Goal: Task Accomplishment & Management: Use online tool/utility

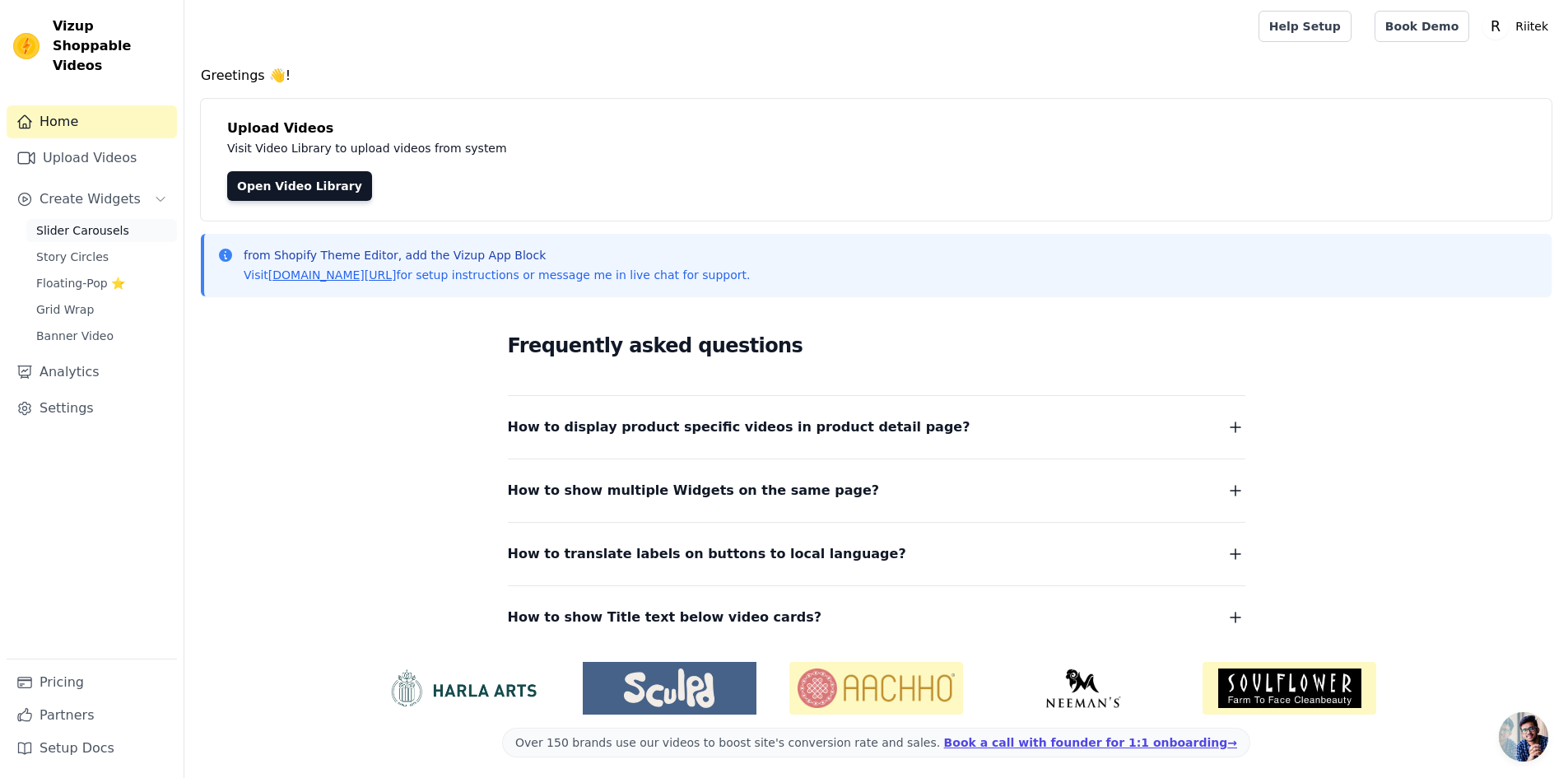
click at [64, 223] on span "Slider Carousels" at bounding box center [83, 231] width 93 height 17
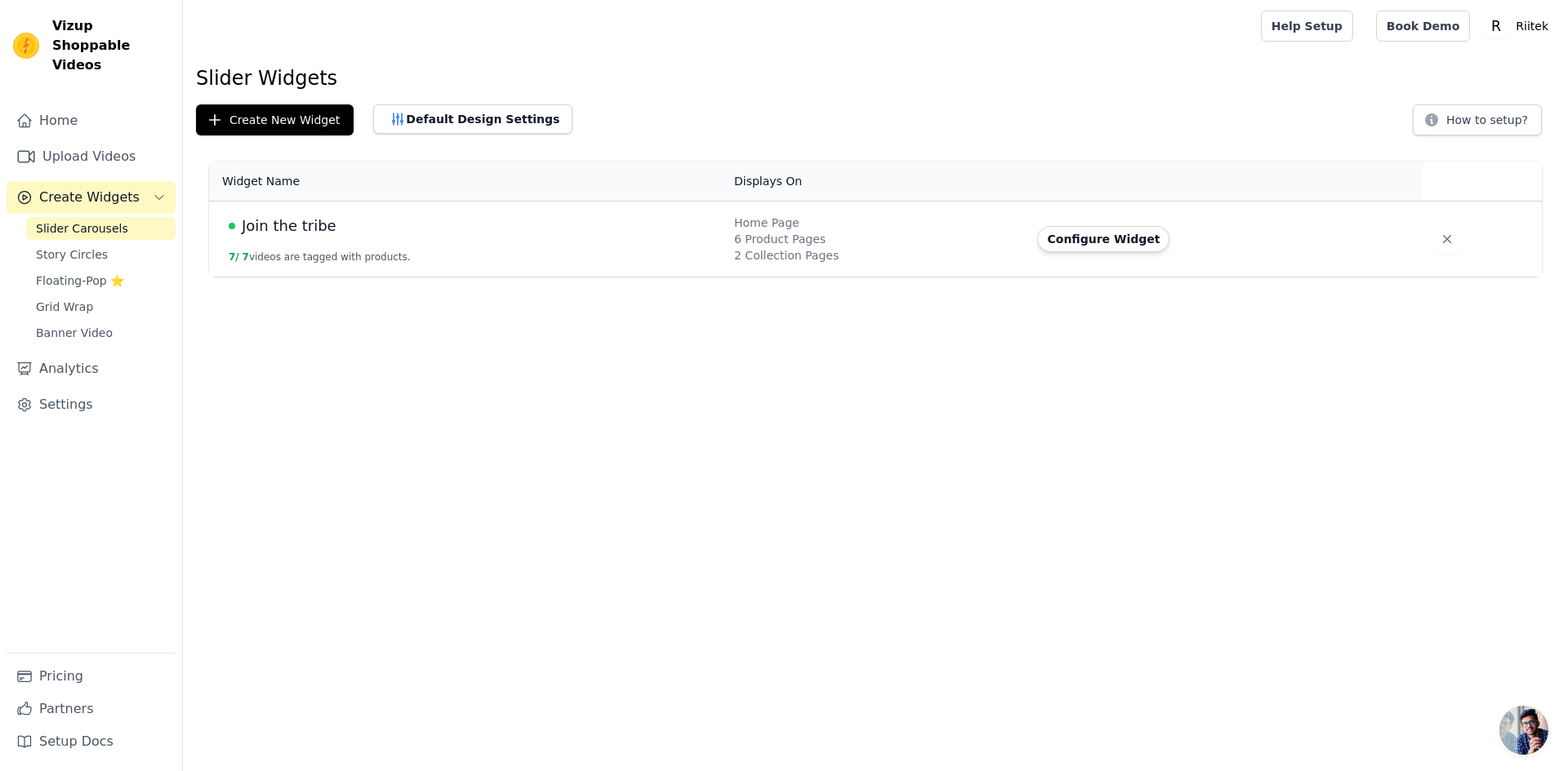
click at [317, 232] on span "Join the tribe" at bounding box center [288, 226] width 95 height 23
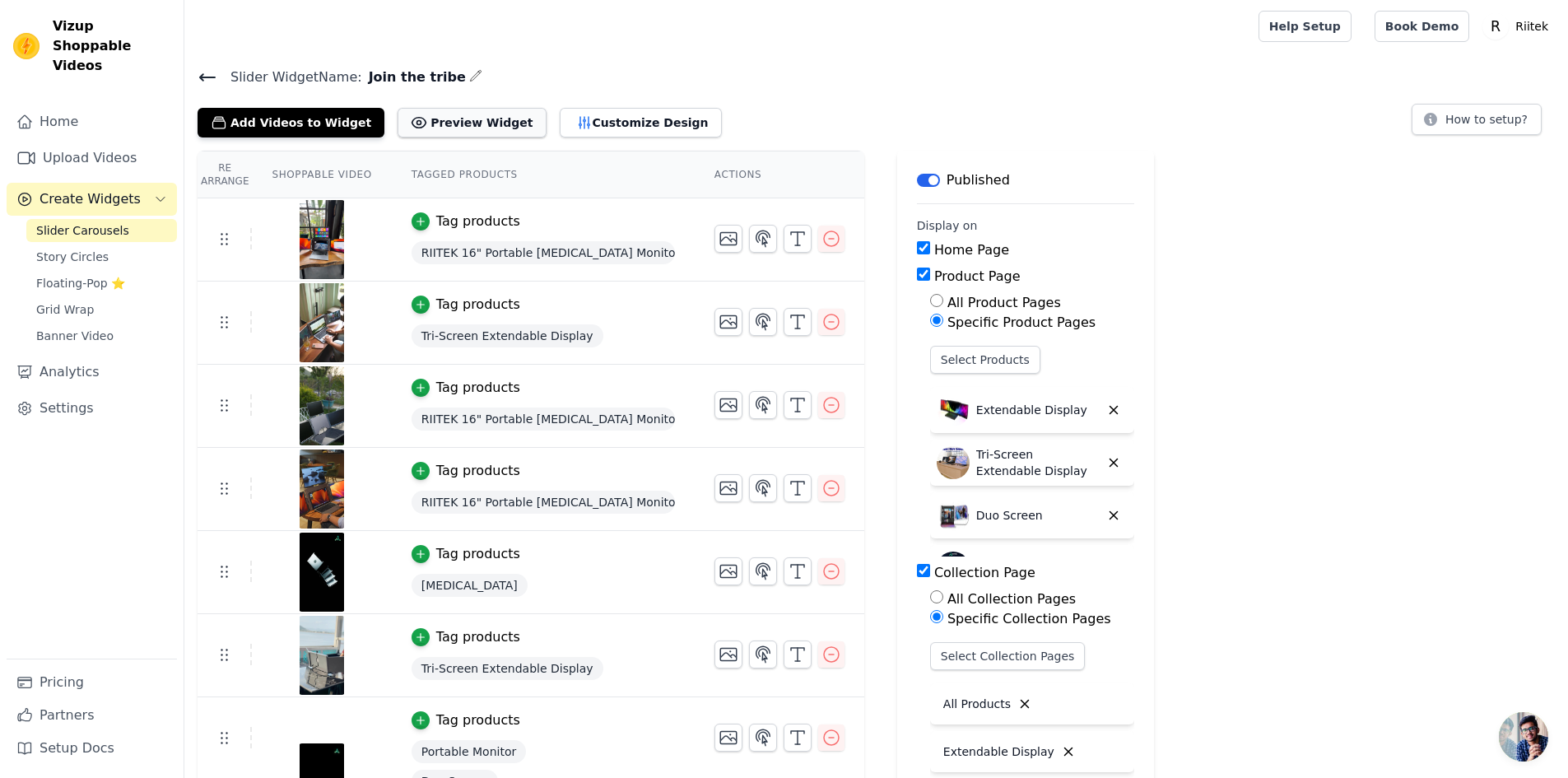
click at [466, 124] on button "Preview Widget" at bounding box center [472, 123] width 148 height 30
click at [50, 248] on span "Story Circles" at bounding box center [72, 256] width 72 height 17
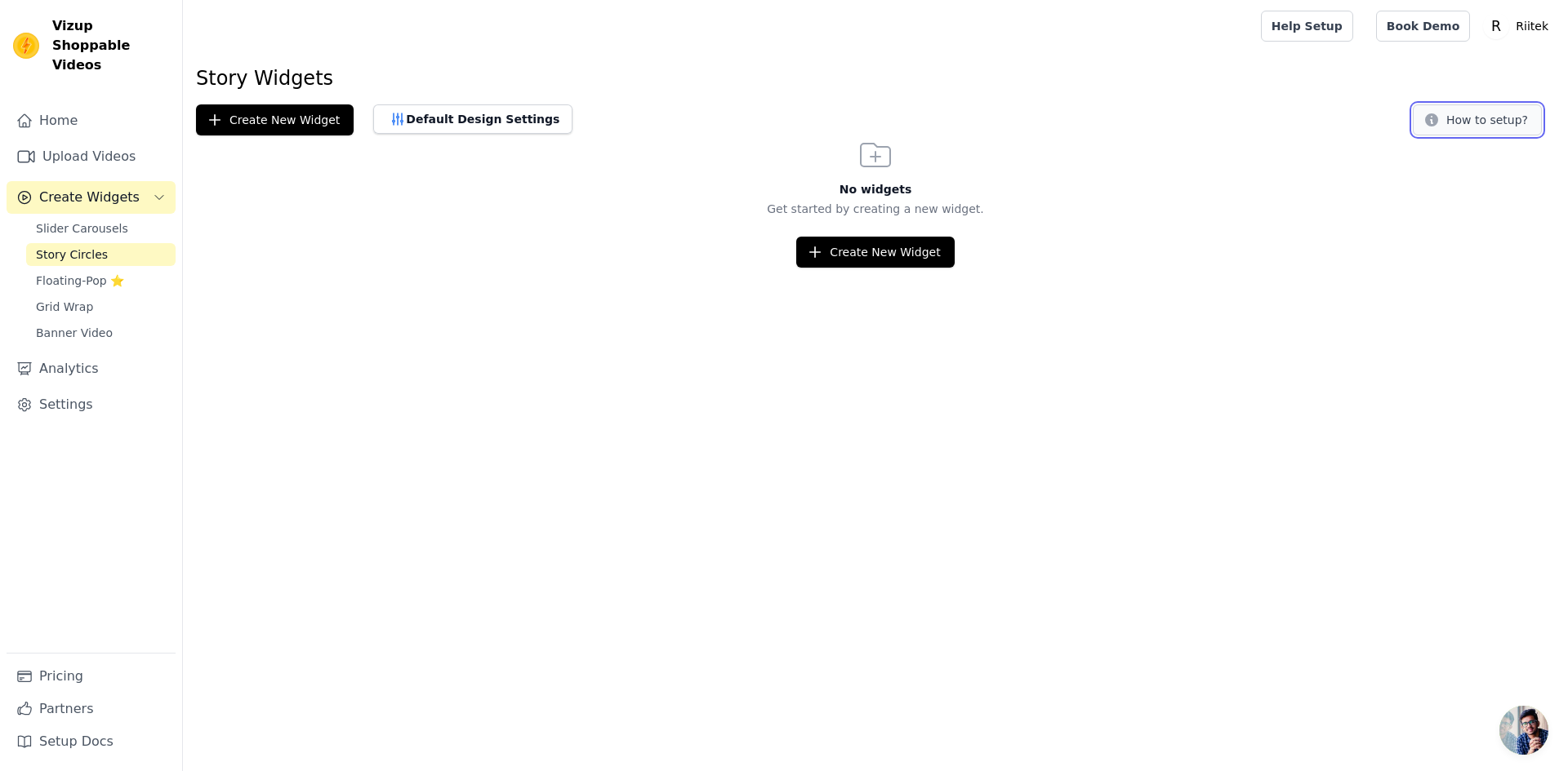
click at [1446, 125] on button "How to setup?" at bounding box center [1476, 121] width 129 height 31
click at [51, 299] on span "Grid Wrap" at bounding box center [65, 307] width 57 height 17
click at [1478, 118] on button "How to setup?" at bounding box center [1476, 121] width 129 height 31
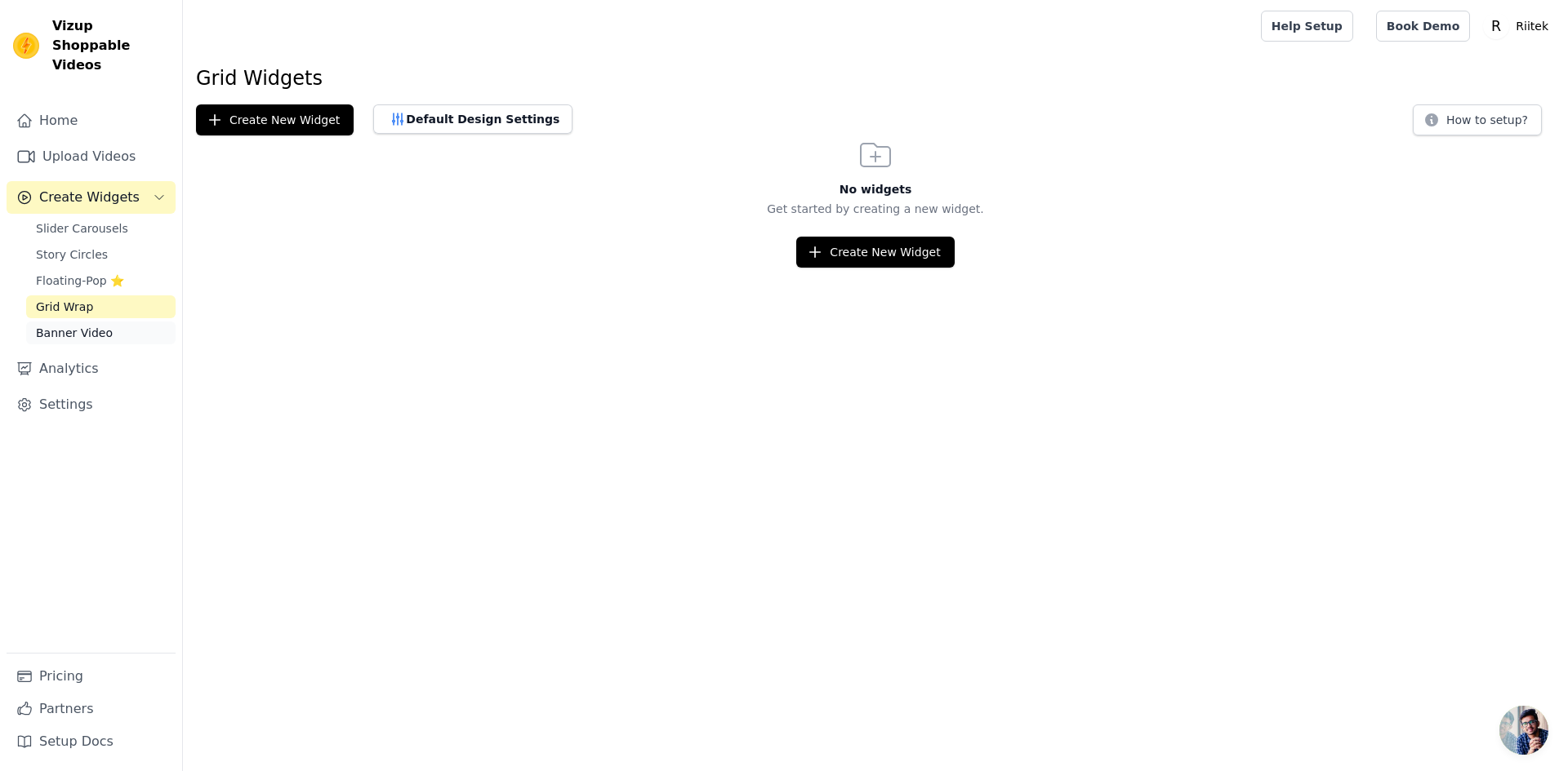
click at [41, 325] on span "Banner Video" at bounding box center [75, 333] width 77 height 17
click at [1461, 111] on button "How to setup?" at bounding box center [1476, 121] width 129 height 31
click at [117, 217] on link "Slider Carousels" at bounding box center [101, 228] width 149 height 23
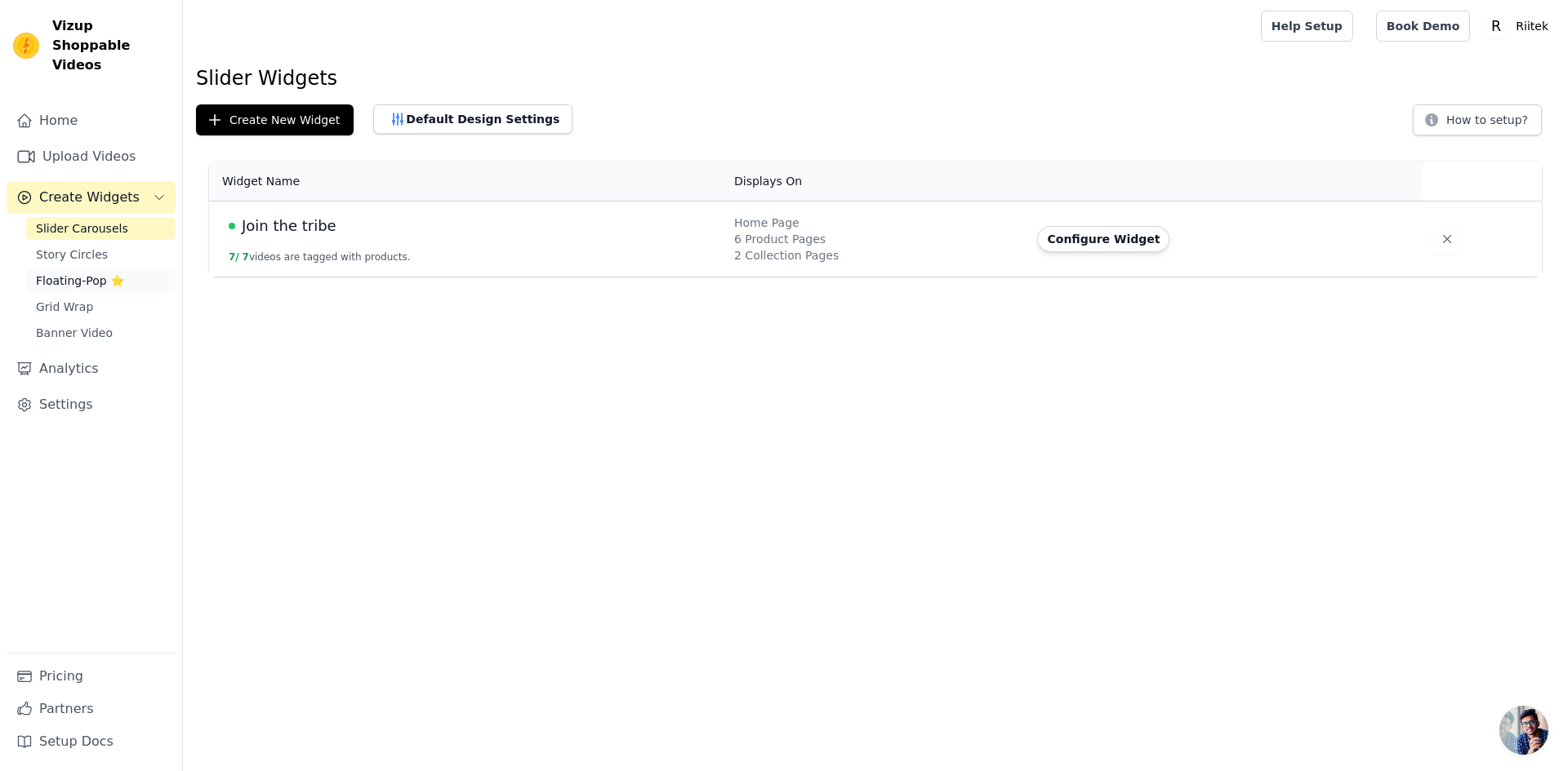
click at [123, 270] on link "Floating-Pop ⭐" at bounding box center [101, 281] width 149 height 23
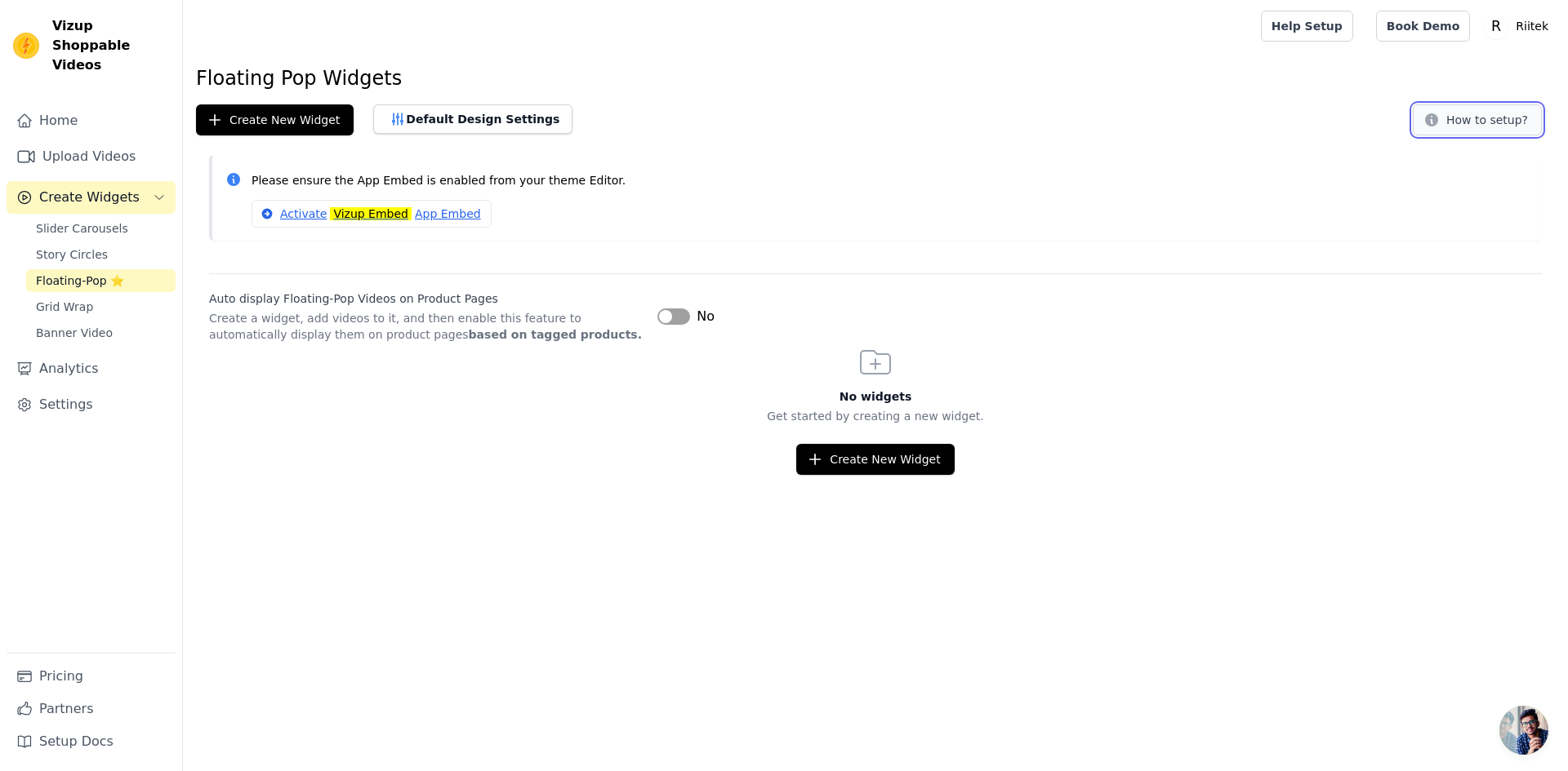
click at [1511, 114] on button "How to setup?" at bounding box center [1476, 121] width 129 height 31
click at [100, 221] on span "Slider Carousels" at bounding box center [82, 229] width 92 height 17
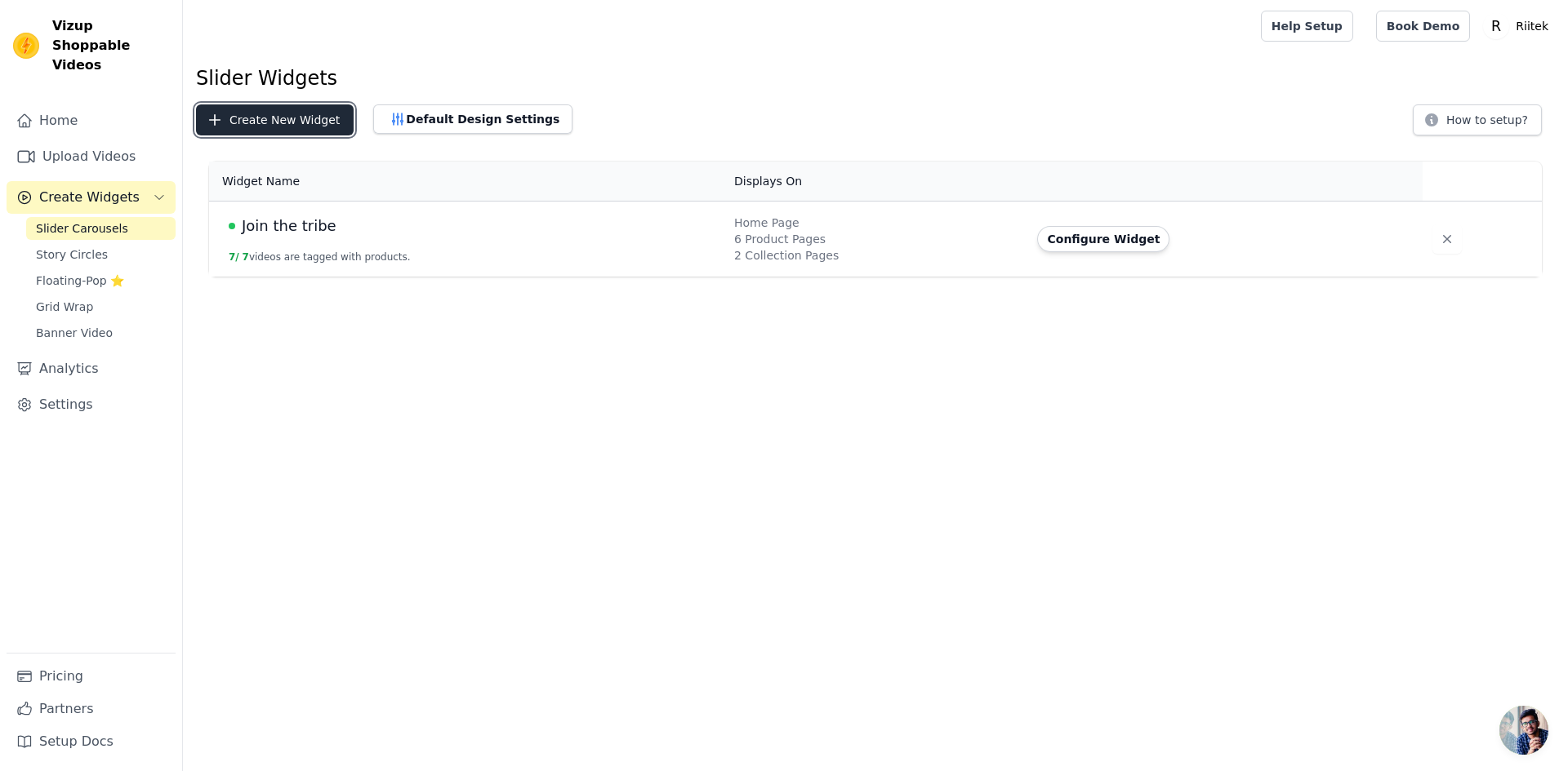
click at [306, 119] on button "Create New Widget" at bounding box center [275, 121] width 158 height 31
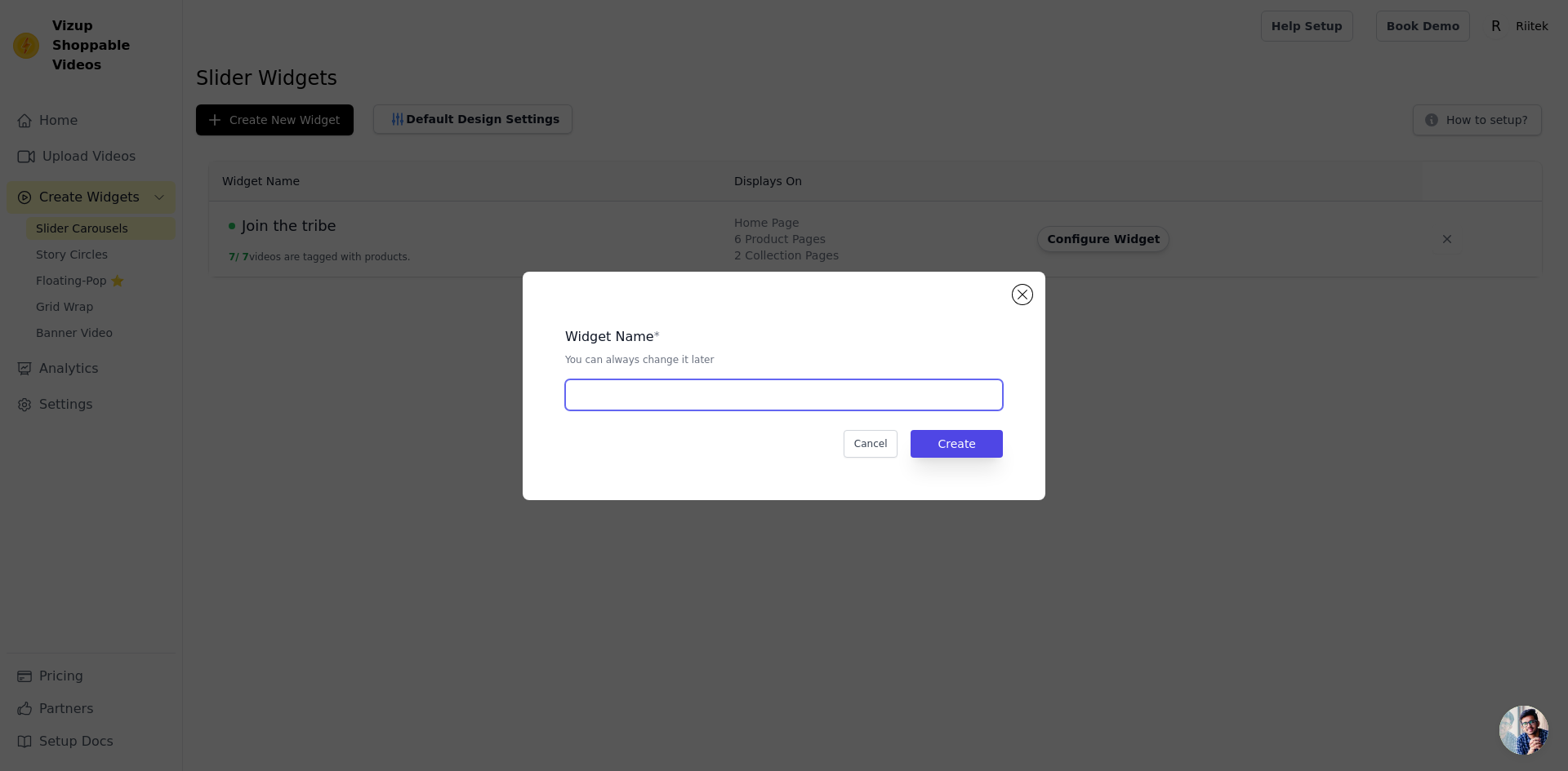
click at [604, 403] on input "text" at bounding box center [784, 395] width 438 height 31
click at [1019, 296] on button "Close modal" at bounding box center [1022, 294] width 20 height 20
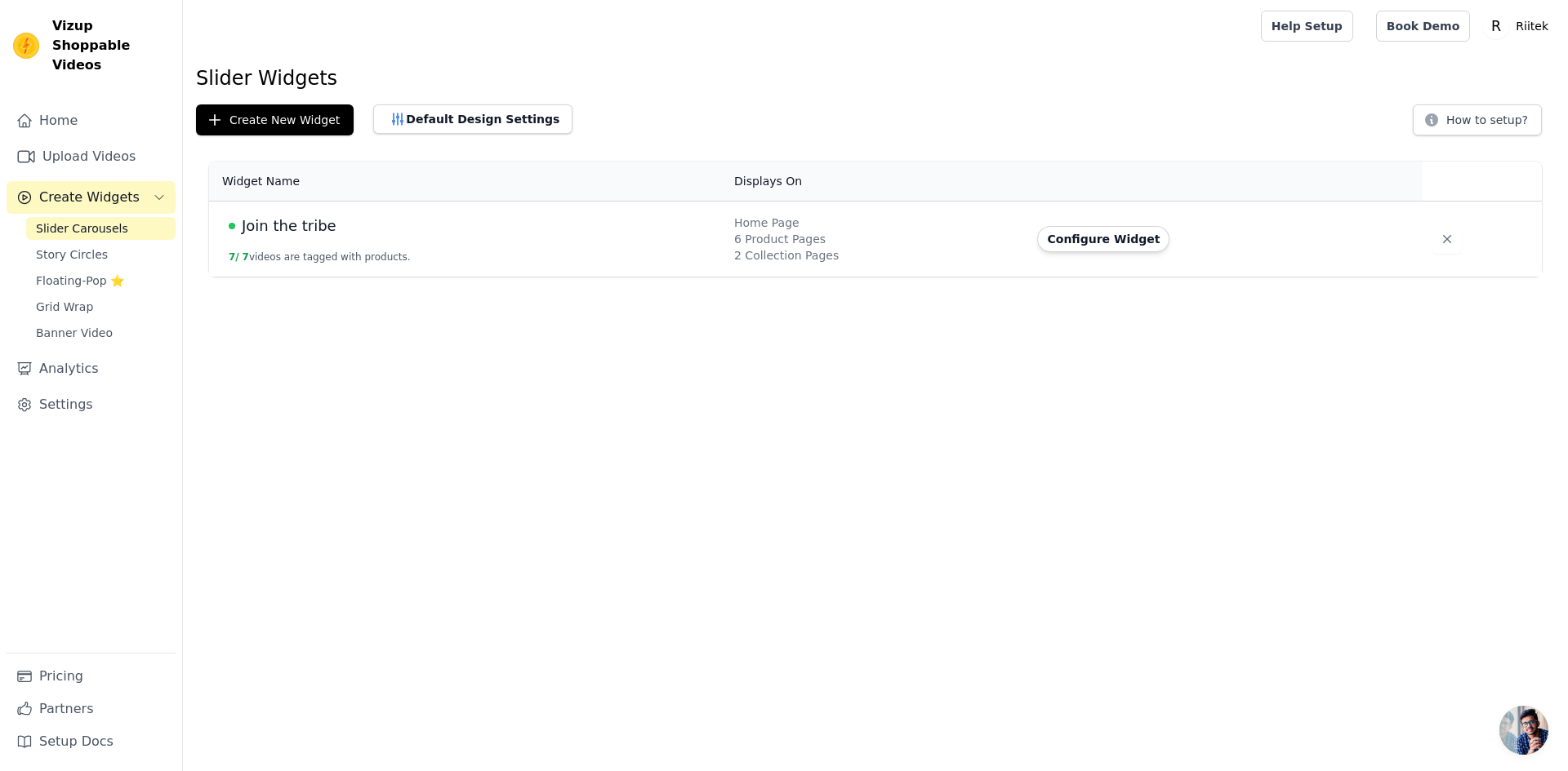
click at [305, 226] on span "Join the tribe" at bounding box center [288, 226] width 95 height 23
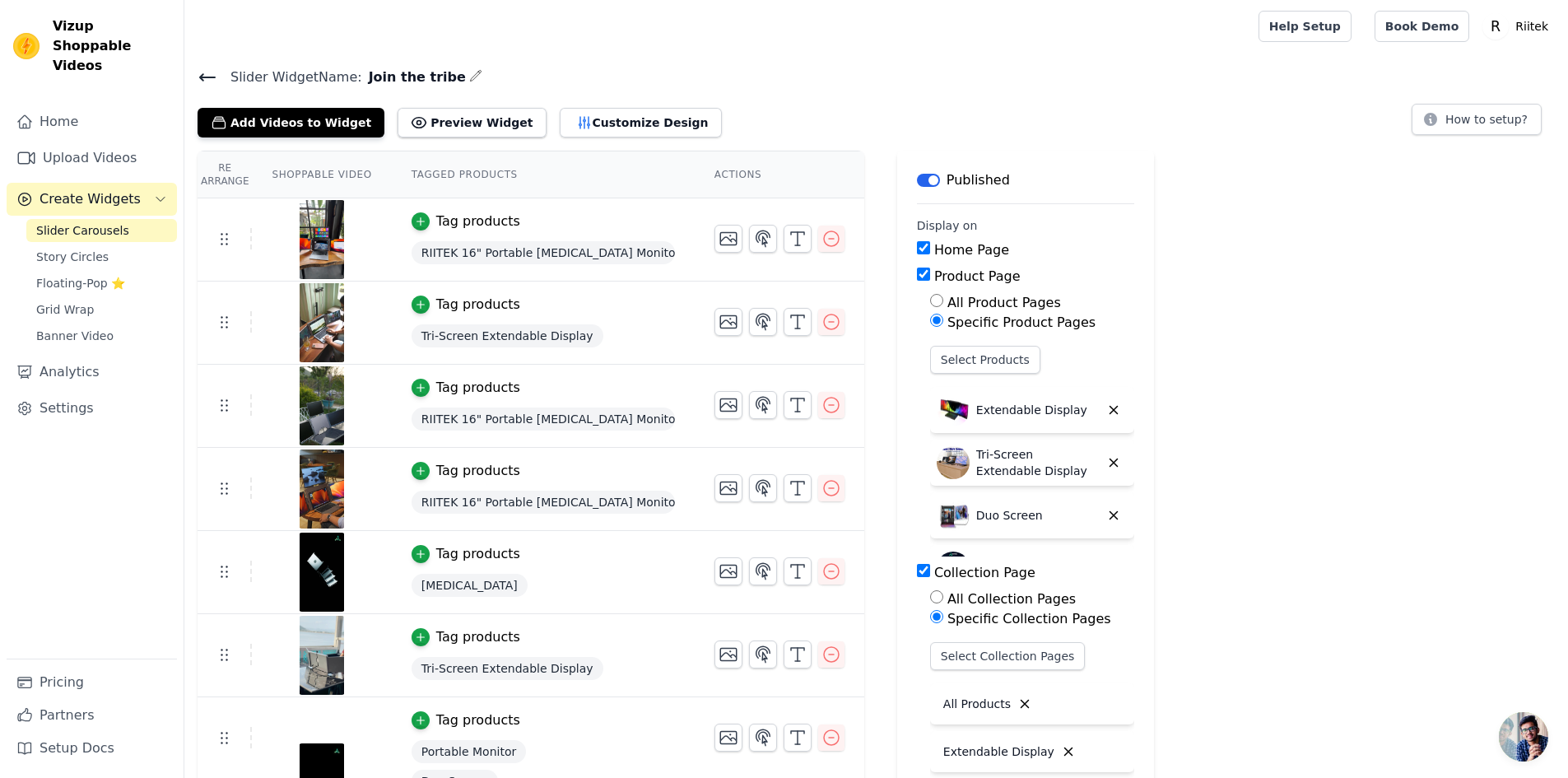
click at [199, 75] on icon at bounding box center [208, 77] width 20 height 20
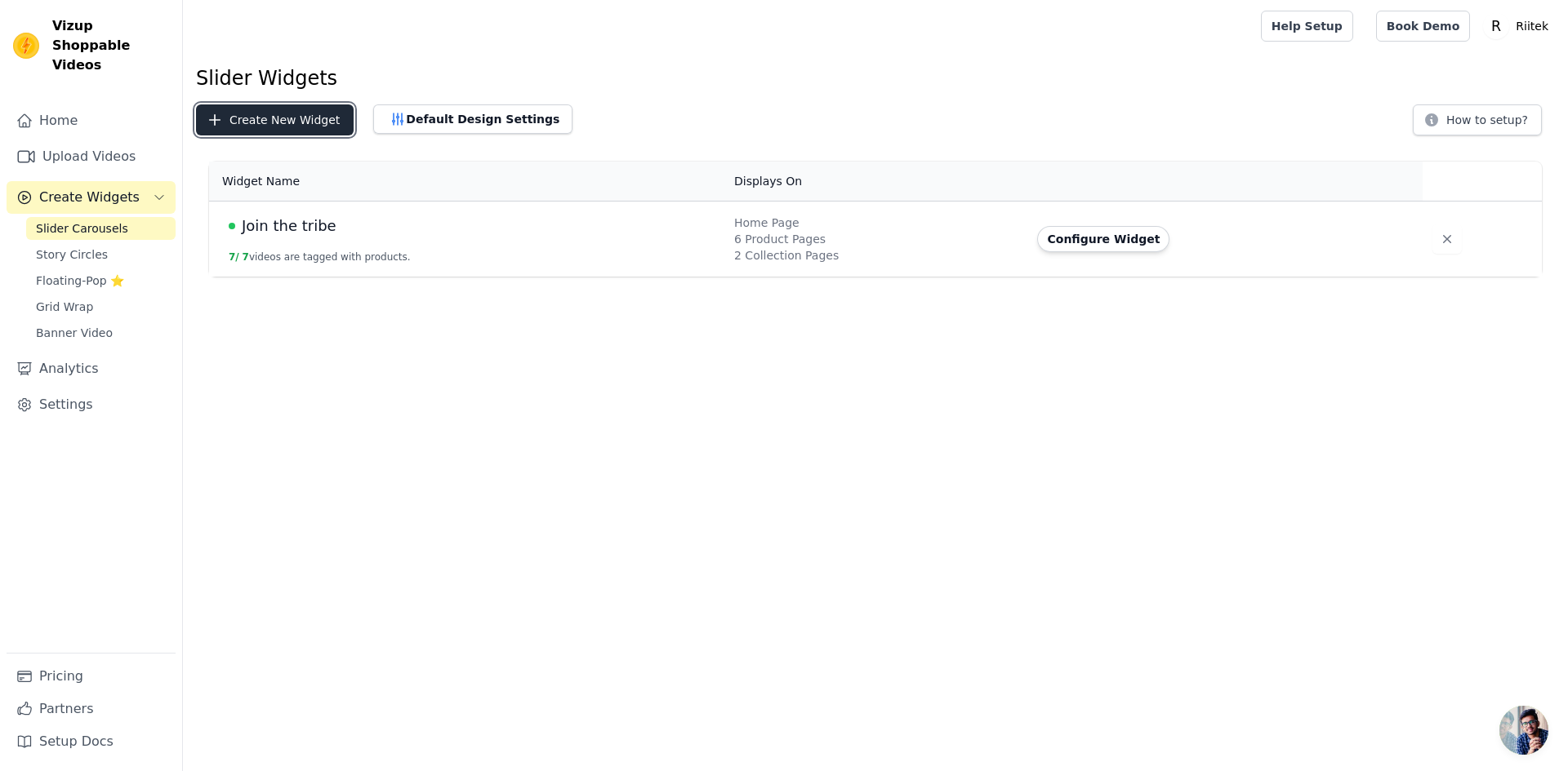
click at [265, 112] on button "Create New Widget" at bounding box center [275, 121] width 158 height 31
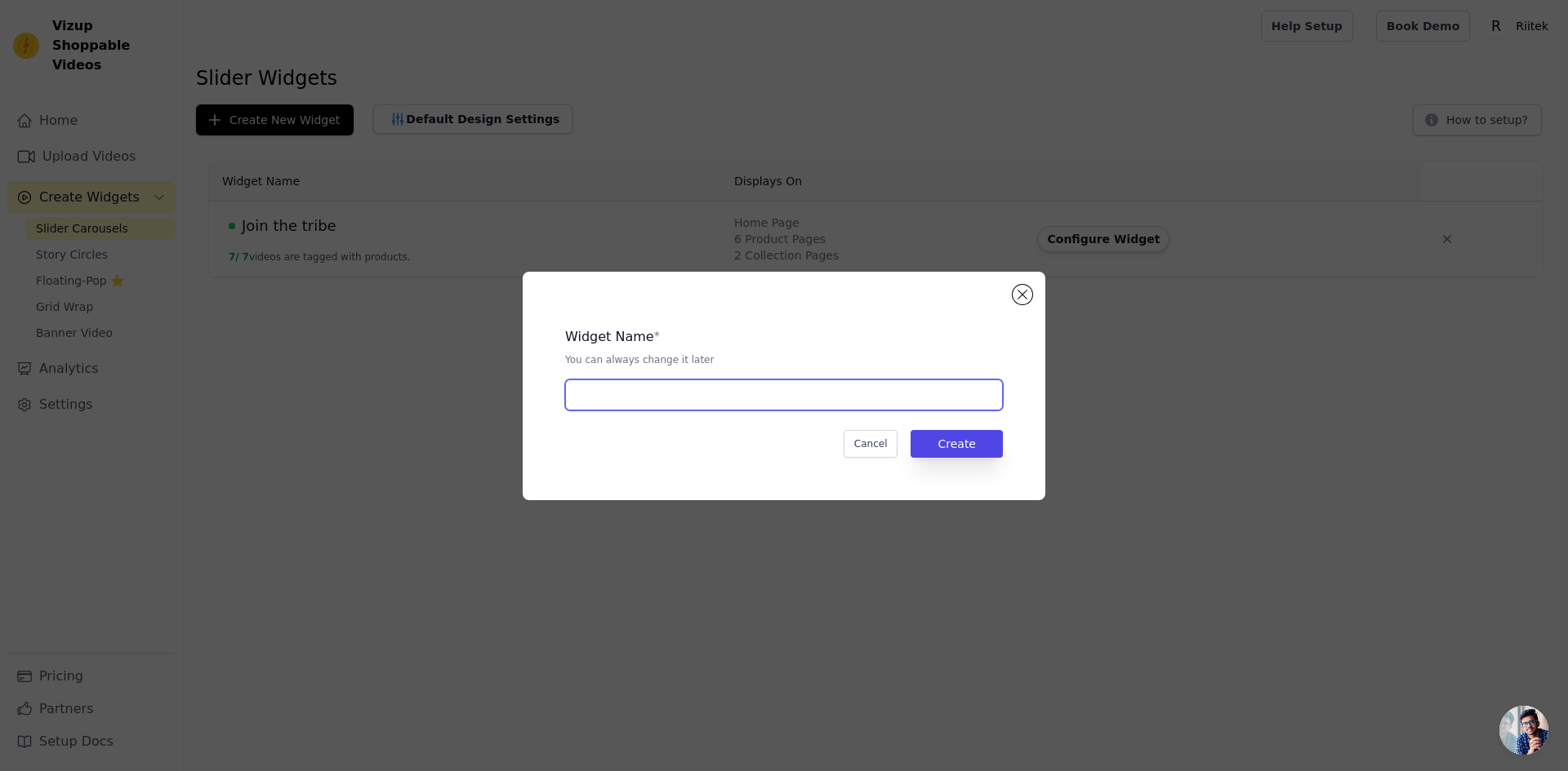
click at [622, 403] on input "text" at bounding box center [784, 395] width 438 height 31
click at [623, 403] on input "Join The tribe" at bounding box center [784, 395] width 438 height 31
type input "Join The Tribe"
click at [967, 439] on button "Create" at bounding box center [957, 444] width 92 height 27
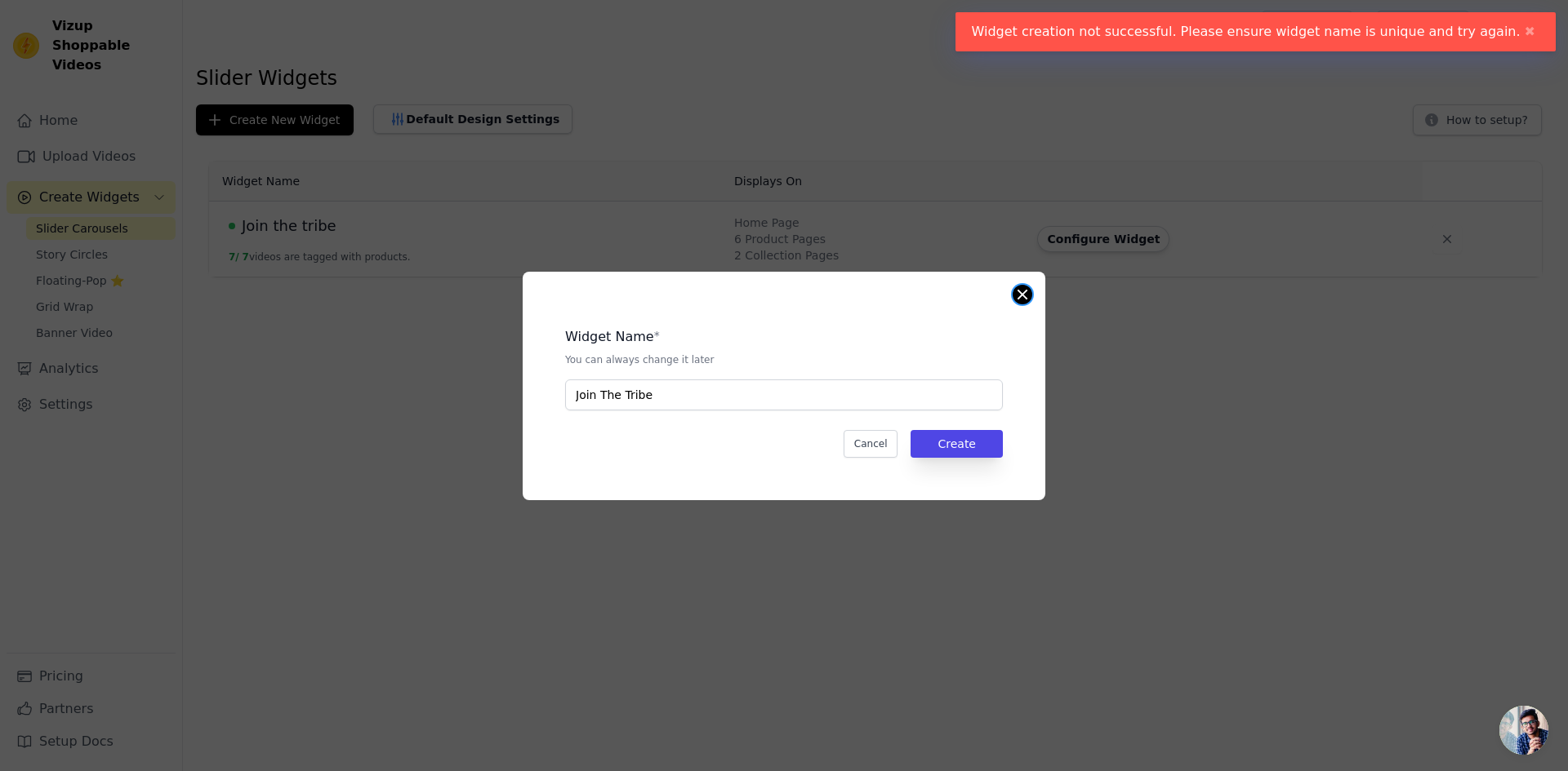
click at [1026, 294] on button "Close modal" at bounding box center [1022, 294] width 20 height 20
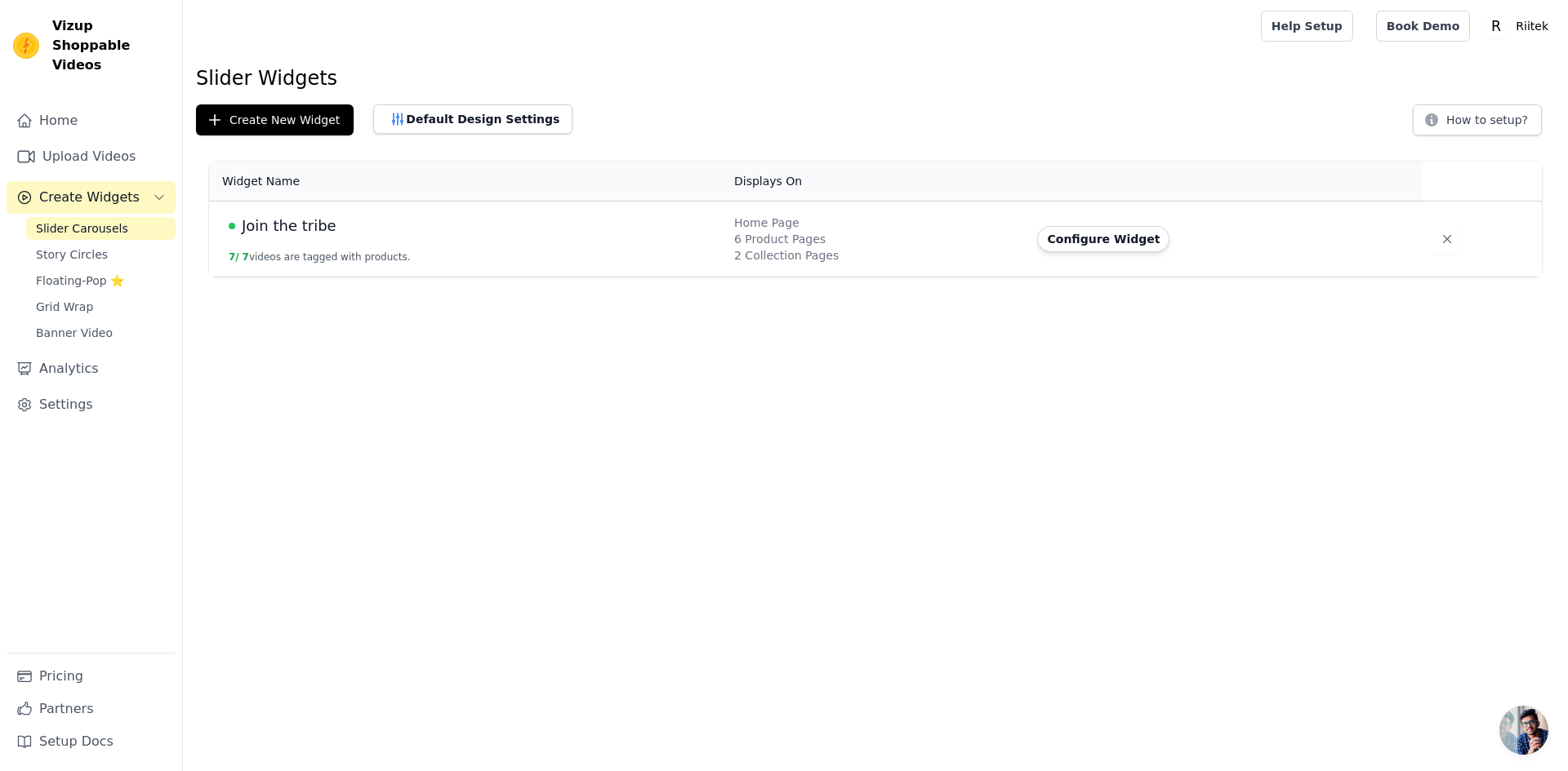
click at [392, 202] on td "Join the tribe 7 / 7 videos are tagged with products." at bounding box center [466, 239] width 515 height 76
click at [425, 116] on button "Default Design Settings" at bounding box center [472, 120] width 199 height 29
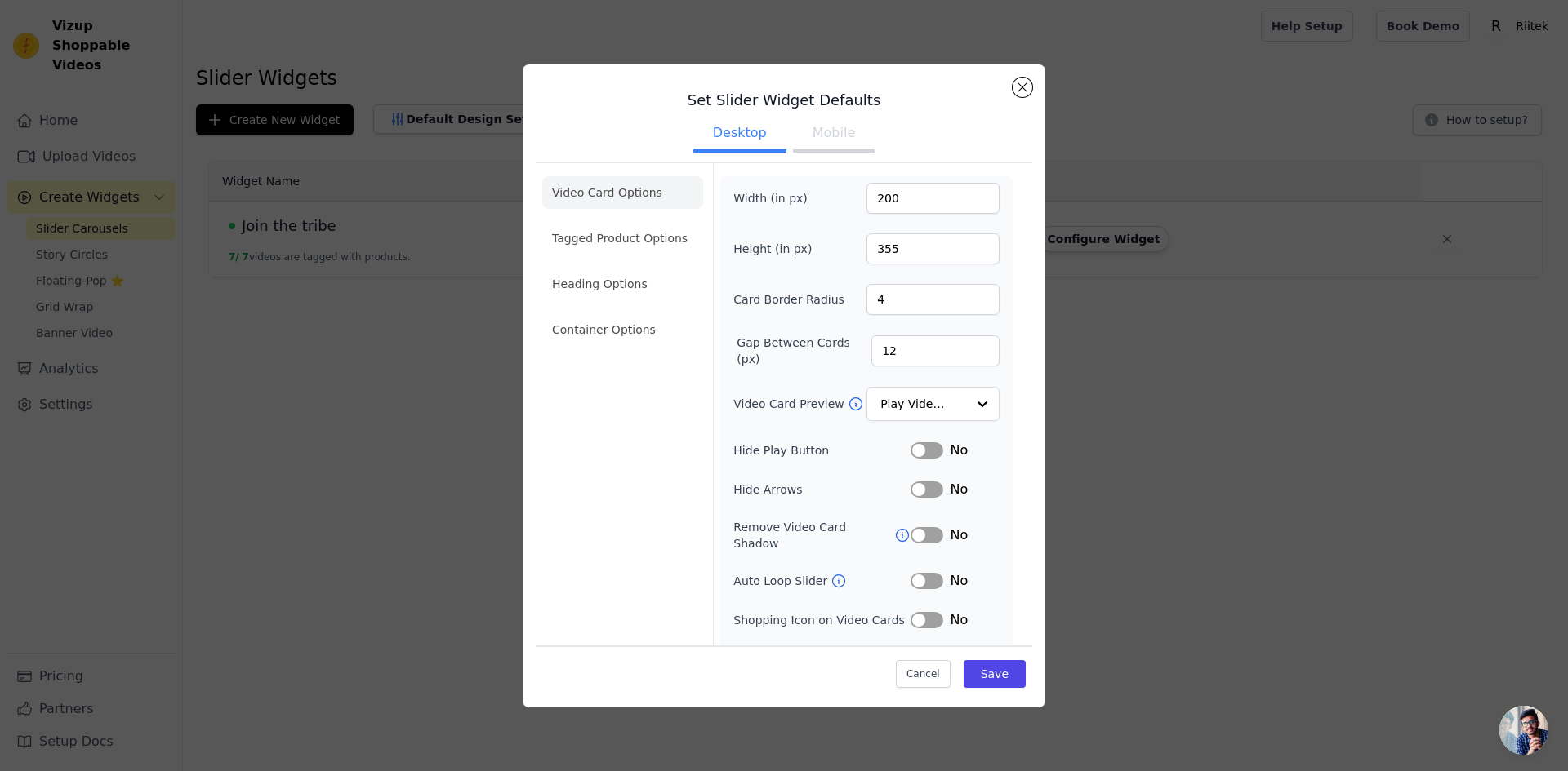
click at [1008, 107] on h3 "Set Slider Widget Defaults" at bounding box center [784, 100] width 497 height 20
click at [1025, 92] on button "Close modal" at bounding box center [1022, 87] width 20 height 20
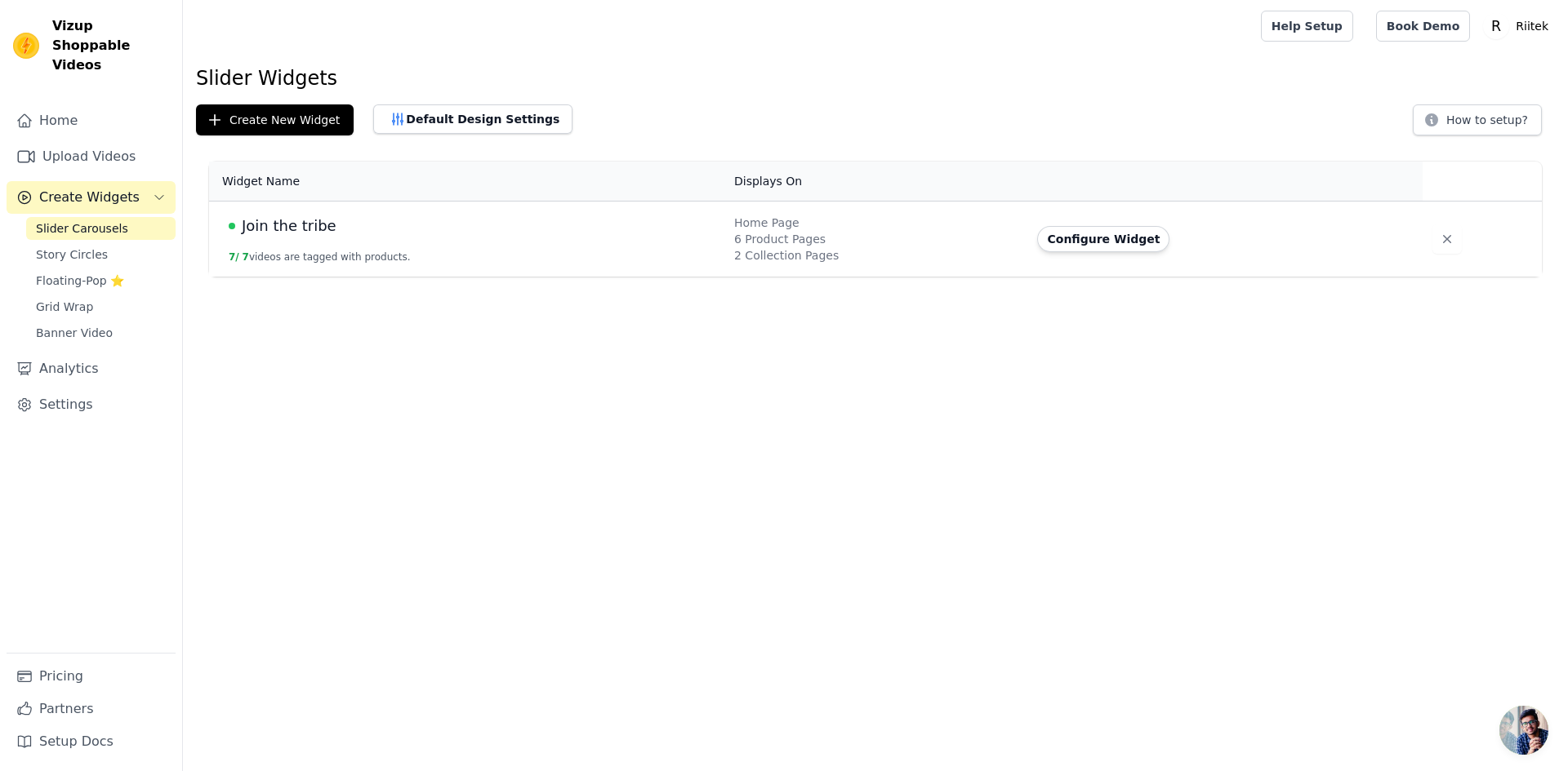
click at [292, 226] on span "Join the tribe" at bounding box center [288, 226] width 95 height 23
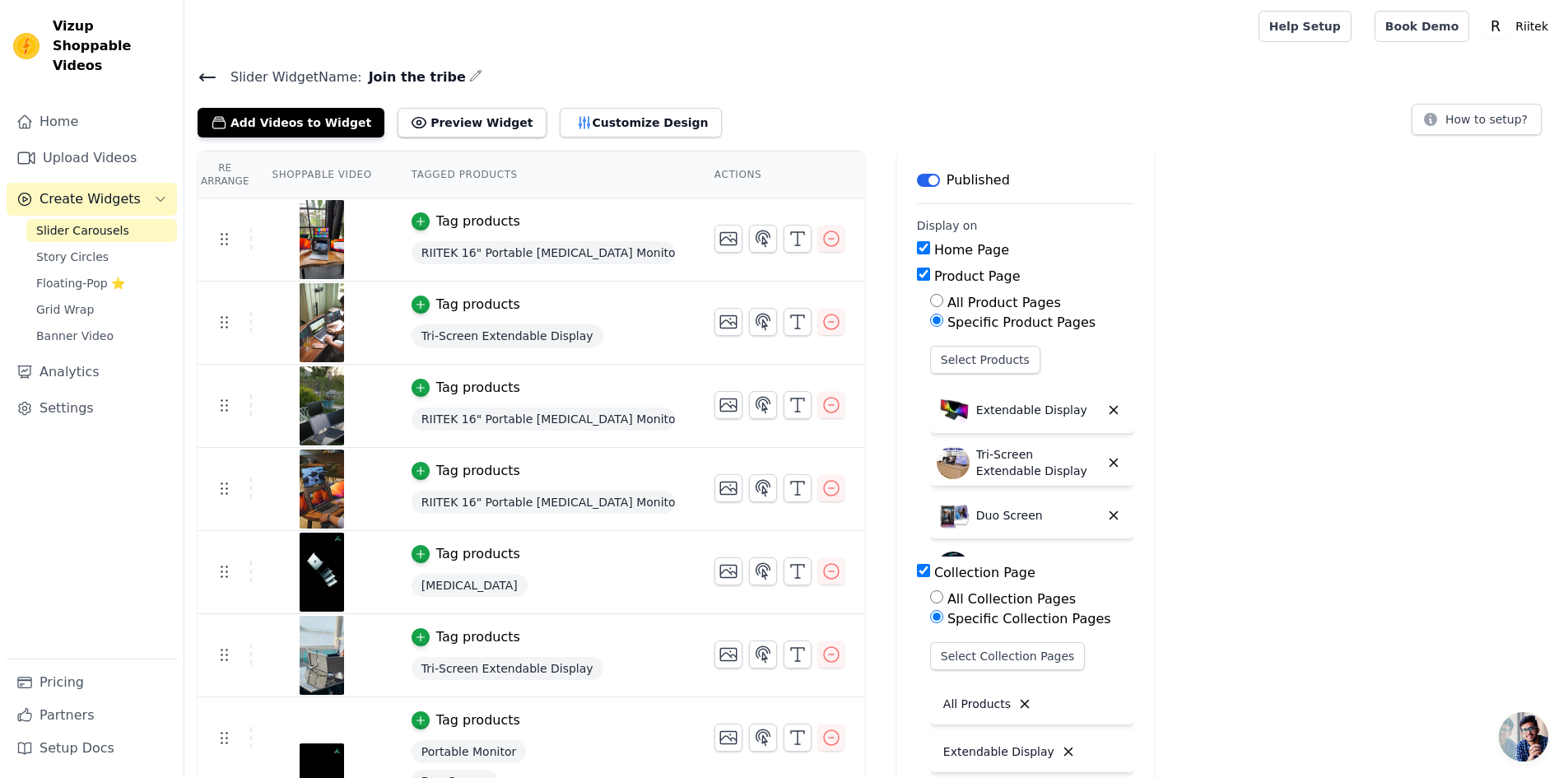
click at [469, 81] on icon "button" at bounding box center [475, 75] width 13 height 13
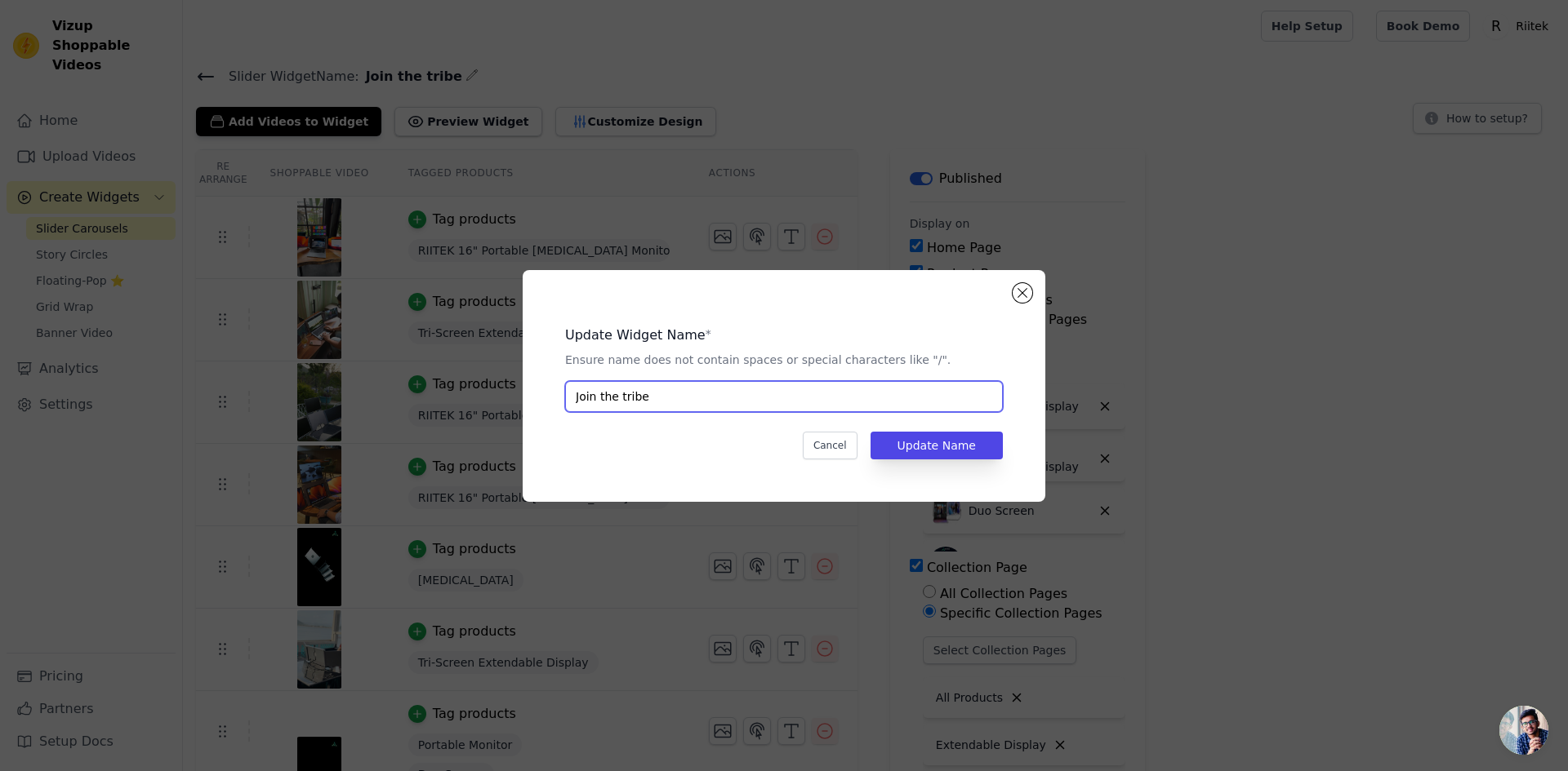
drag, startPoint x: 601, startPoint y: 397, endPoint x: 686, endPoint y: 402, distance: 85.1
click at [686, 402] on input "Join the tribe" at bounding box center [784, 397] width 438 height 31
type input "Join"
click at [593, 447] on div "Cancel Update Name" at bounding box center [784, 445] width 438 height 27
click at [920, 448] on button "Update Name" at bounding box center [936, 445] width 132 height 27
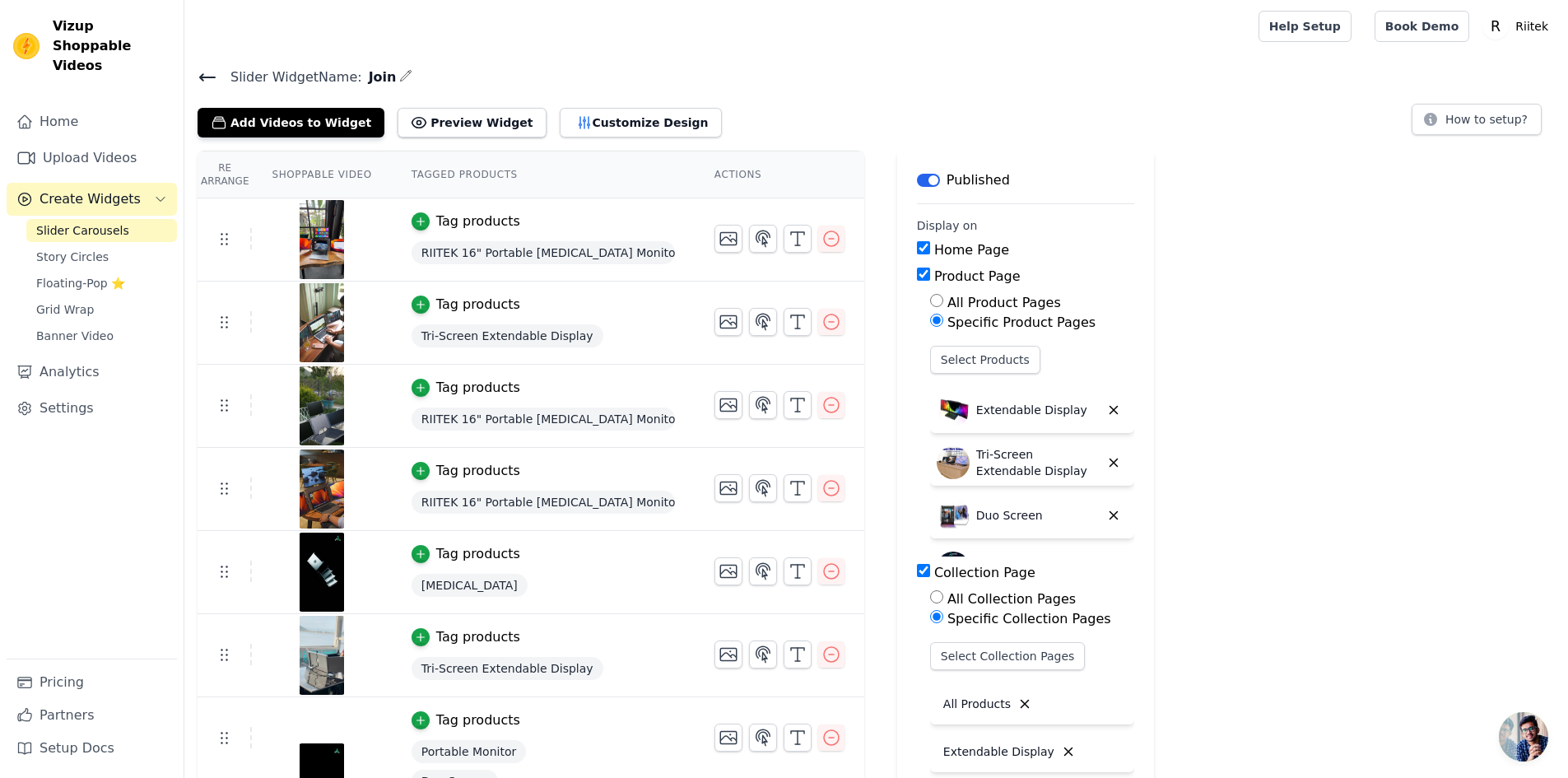
click at [207, 76] on icon at bounding box center [207, 77] width 15 height 7
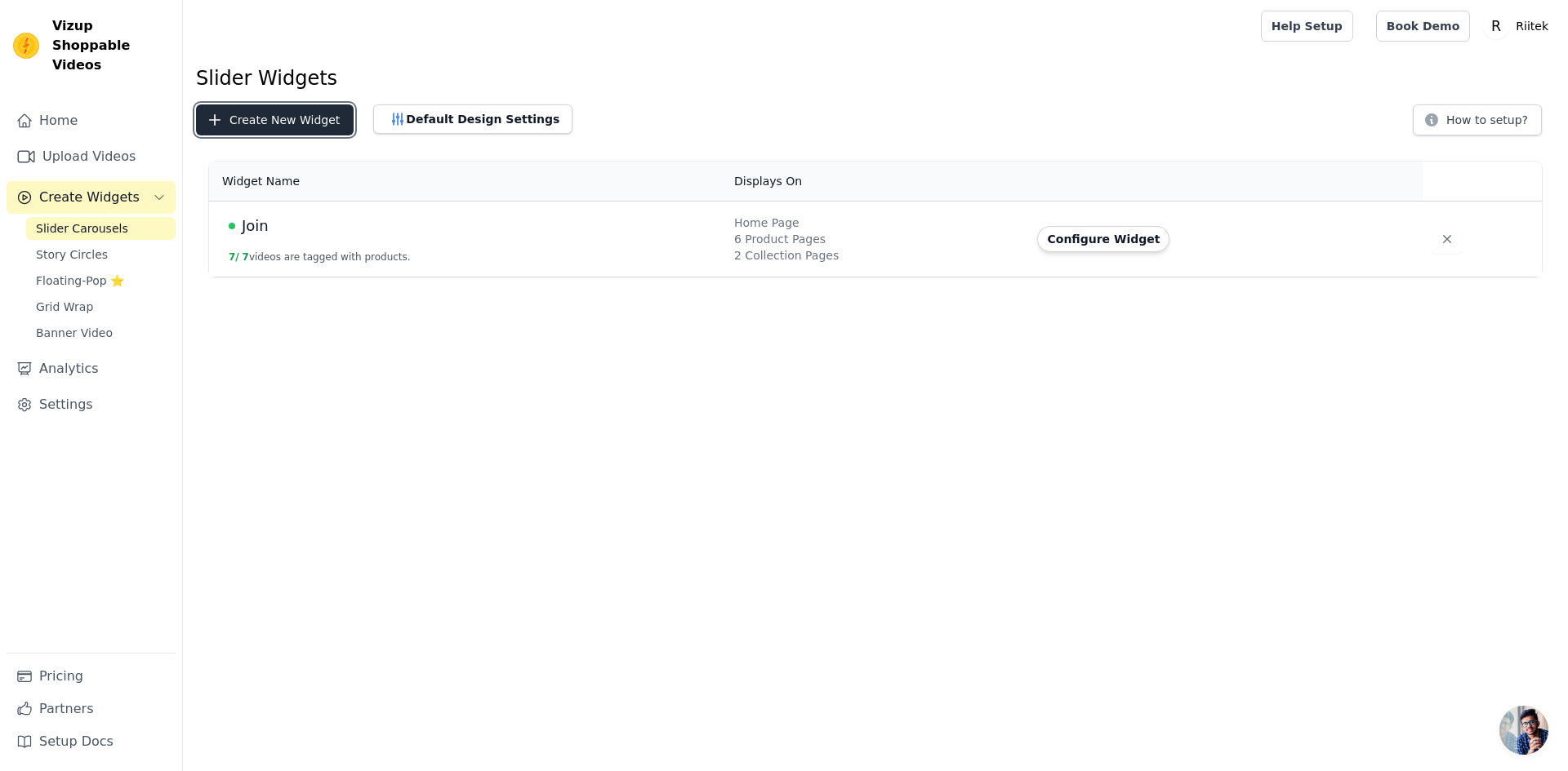
click at [275, 123] on button "Create New Widget" at bounding box center [275, 121] width 158 height 31
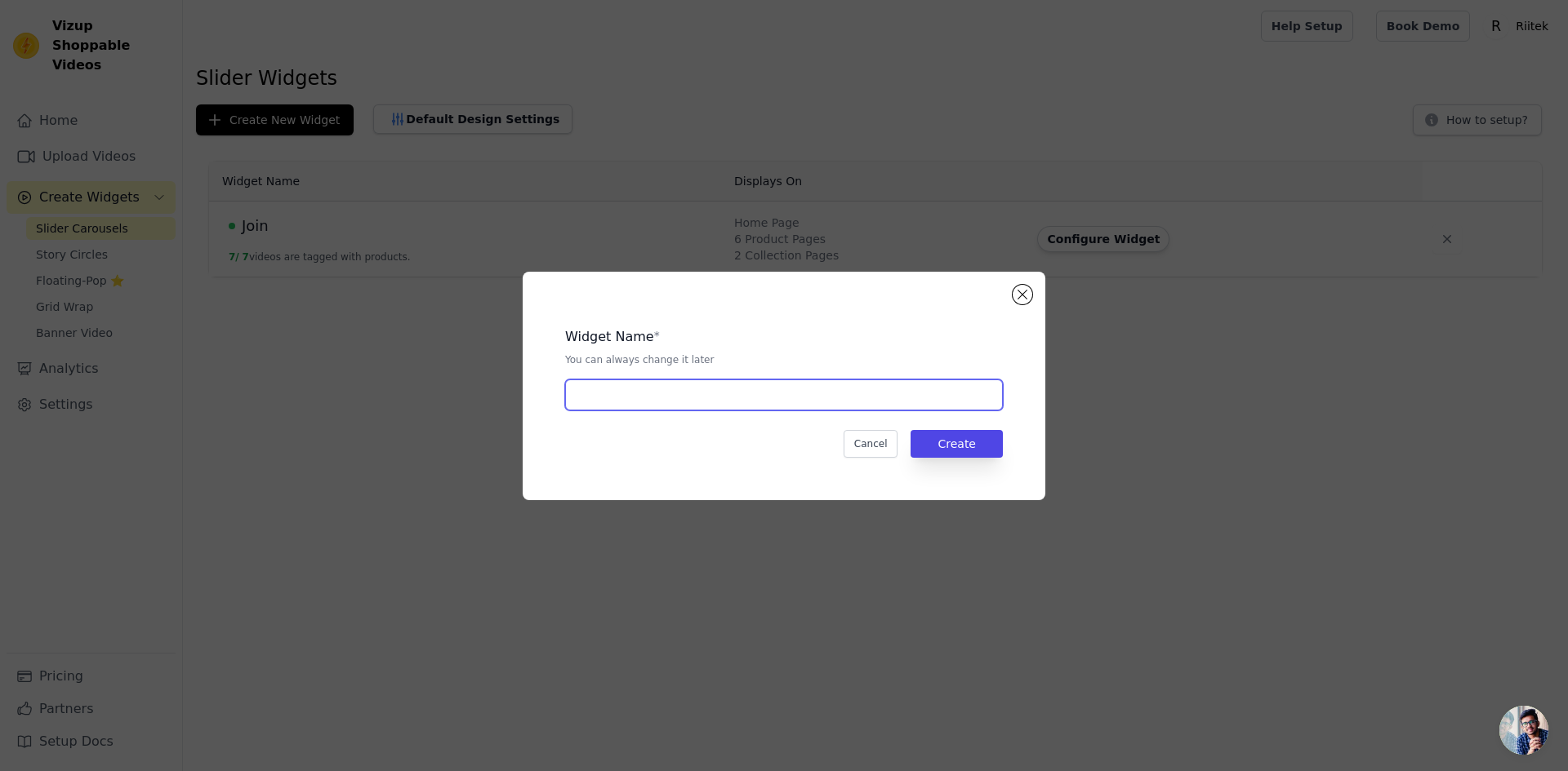
click at [620, 394] on input "text" at bounding box center [784, 395] width 438 height 31
type input "Join The Tribe"
click at [955, 441] on button "Create" at bounding box center [957, 444] width 92 height 27
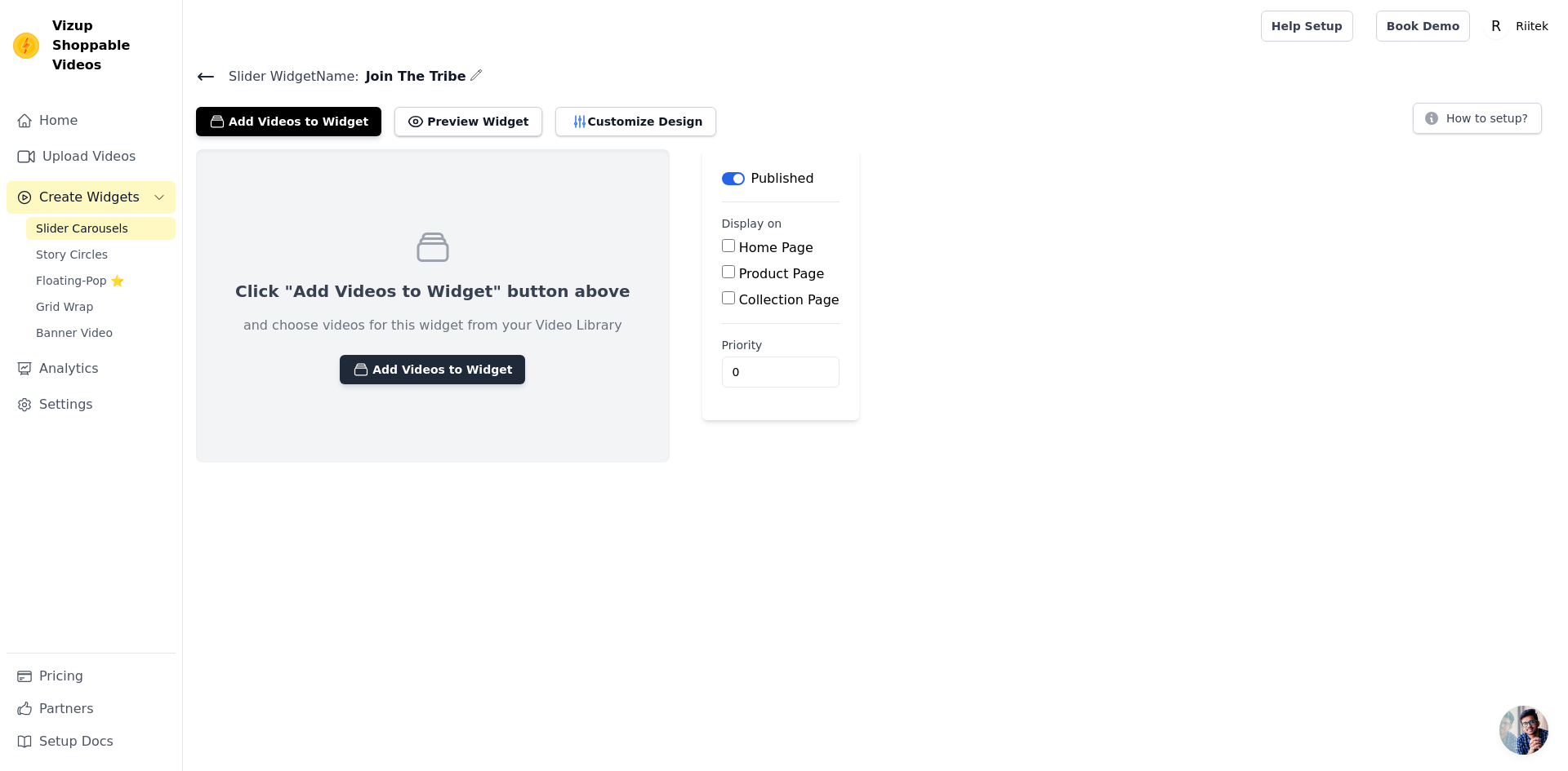
click at [434, 368] on button "Add Videos to Widget" at bounding box center [432, 370] width 185 height 29
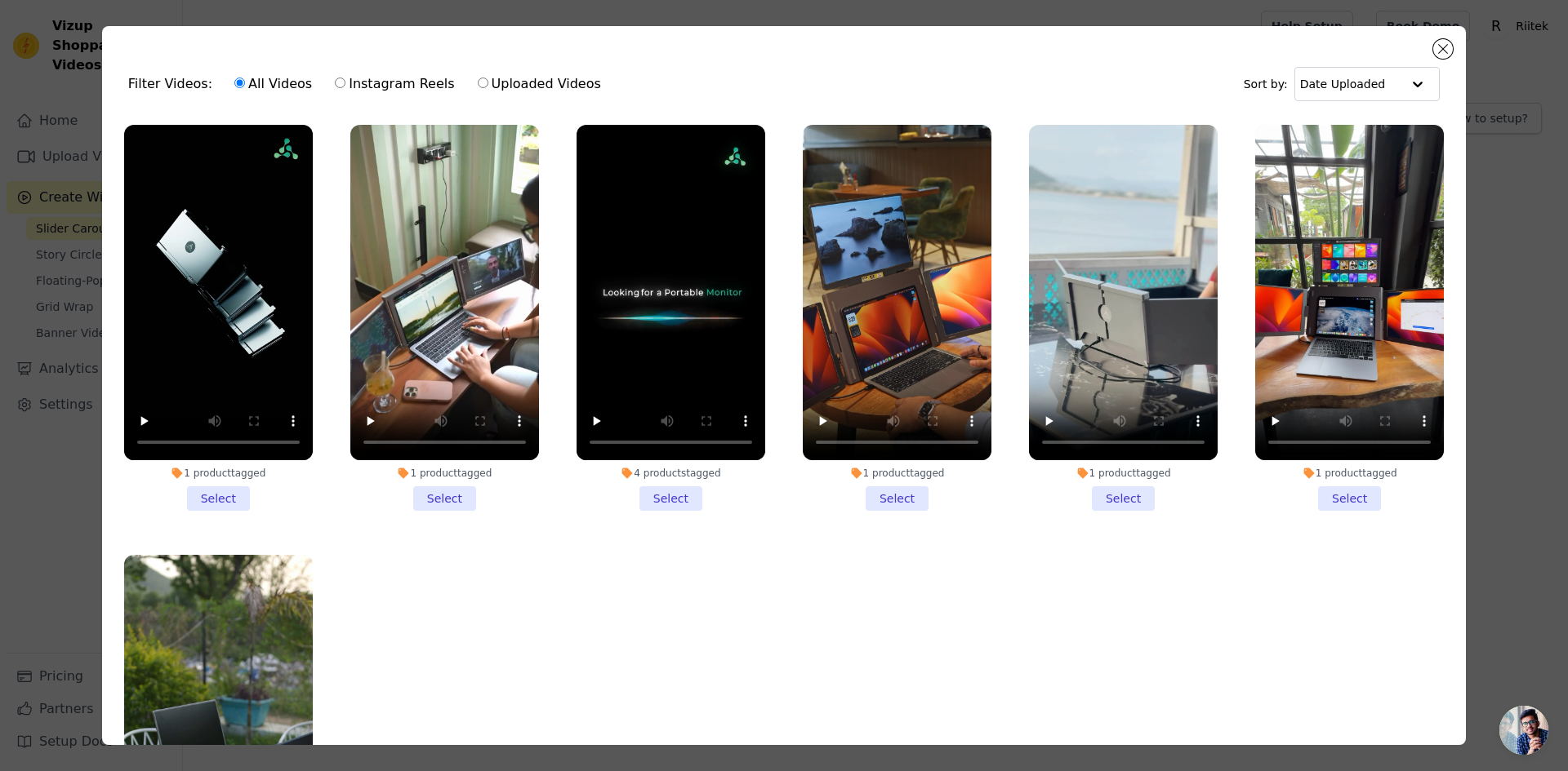
click at [478, 83] on input "Uploaded Videos" at bounding box center [483, 82] width 11 height 11
radio input "true"
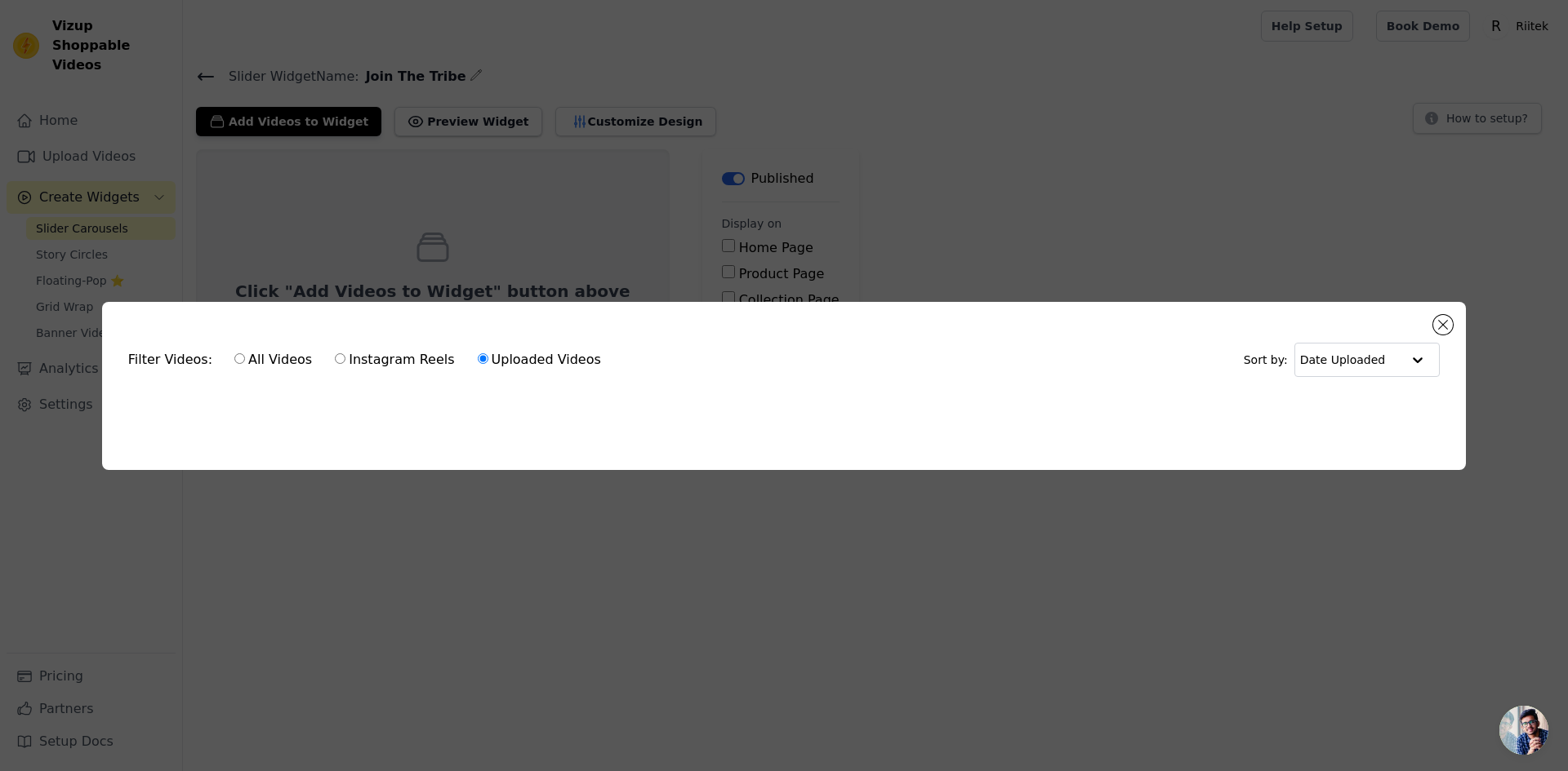
click at [235, 356] on input "All Videos" at bounding box center [239, 358] width 11 height 11
radio input "true"
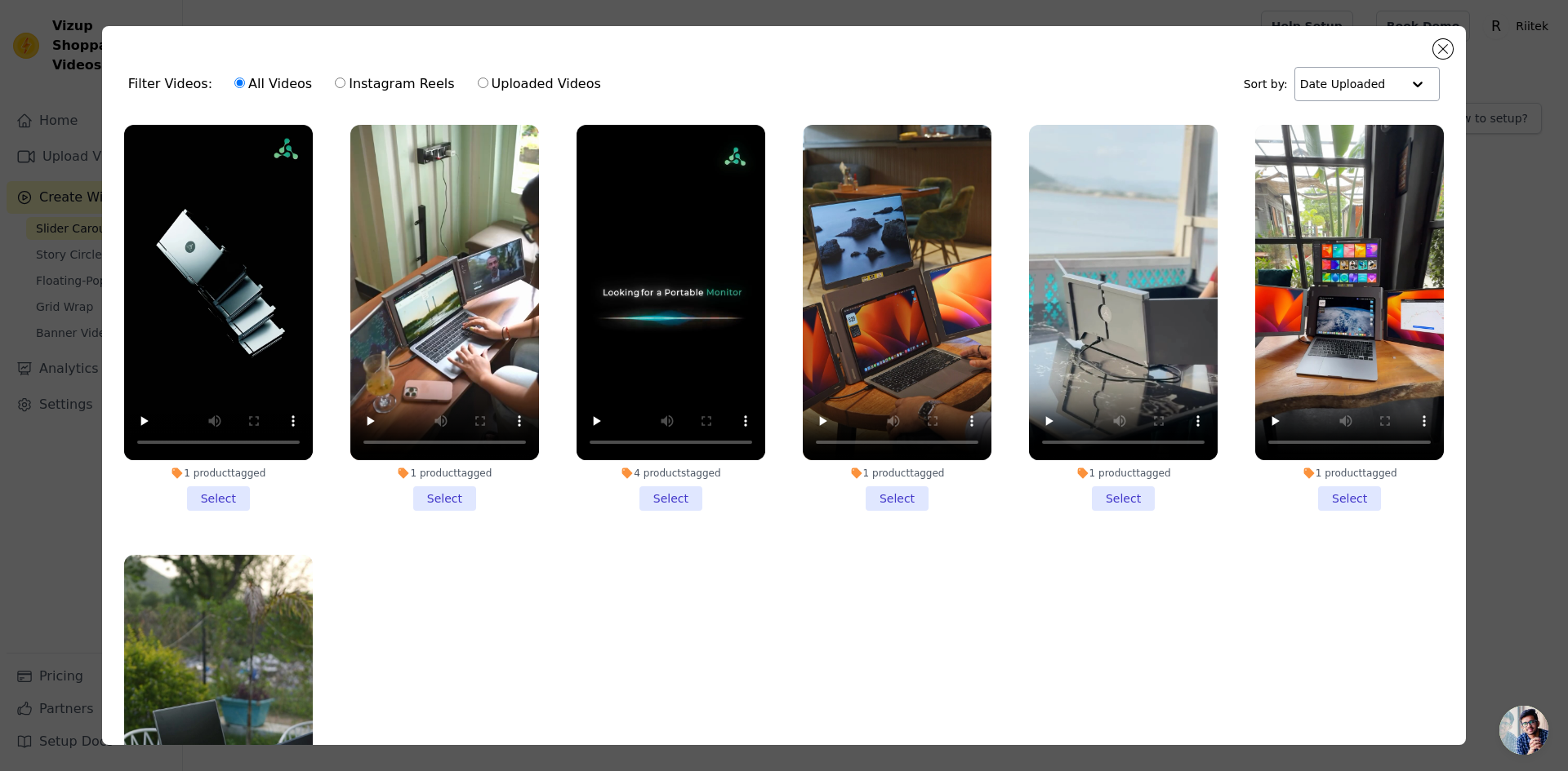
click at [1401, 95] on div at bounding box center [1417, 83] width 32 height 32
click at [1100, 91] on div "Filter Videos: All Videos Instagram Reels Uploaded Videos Sort by: Date Uploaded" at bounding box center [783, 83] width 1337 height 64
click at [1439, 49] on button "Close modal" at bounding box center [1442, 49] width 20 height 20
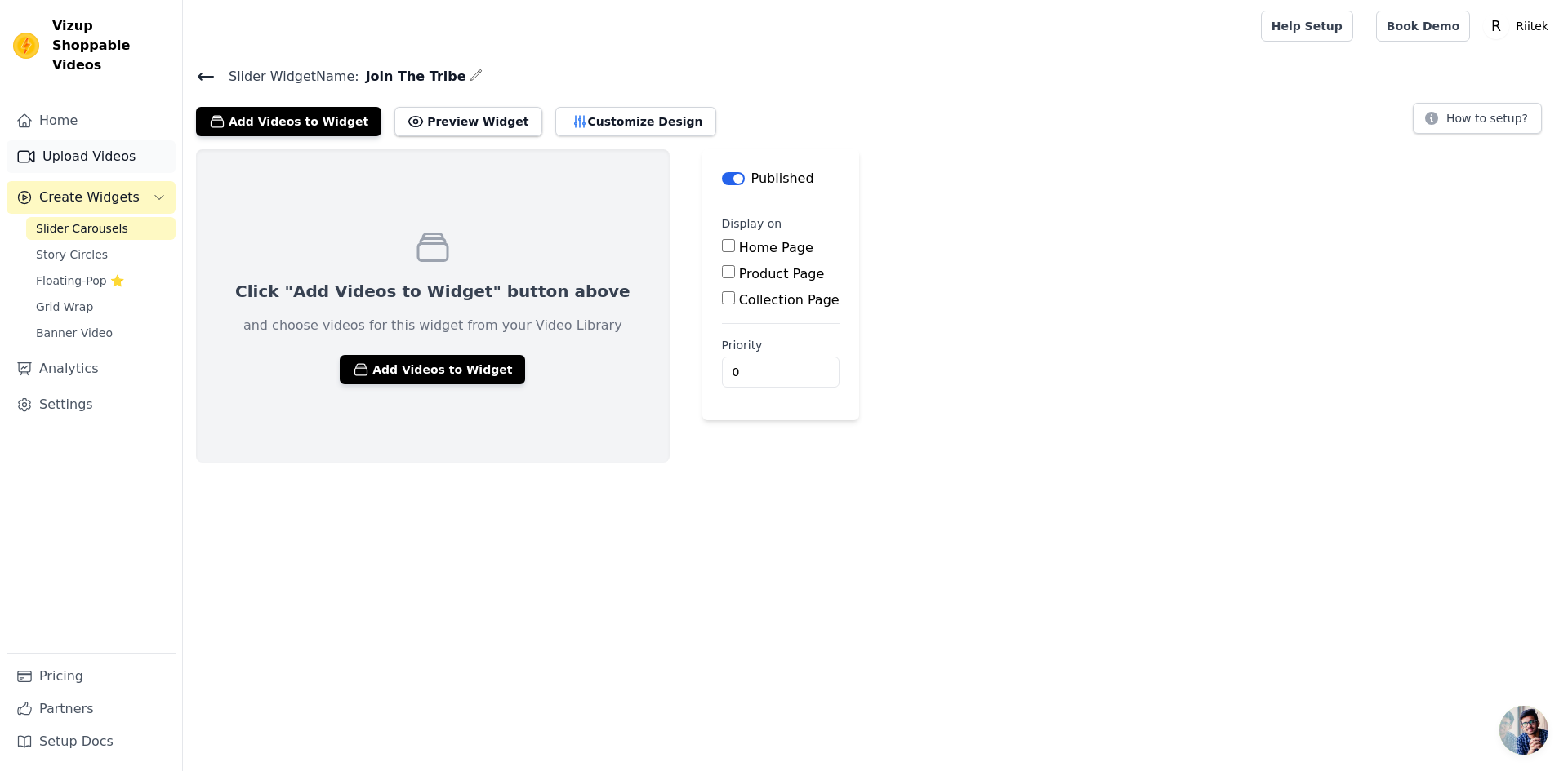
click at [55, 142] on link "Upload Videos" at bounding box center [91, 156] width 169 height 32
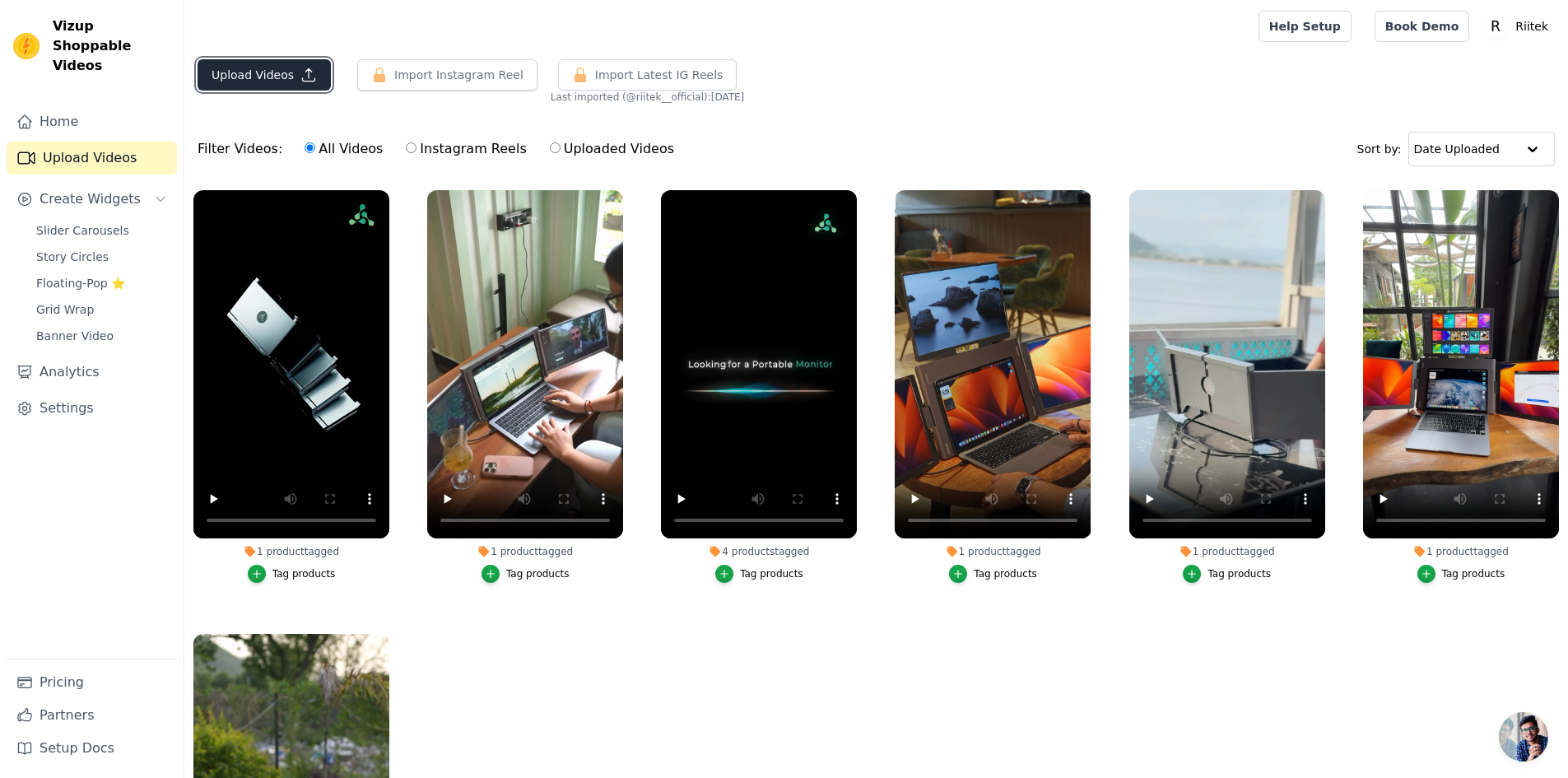
click at [301, 76] on icon "button" at bounding box center [309, 74] width 17 height 17
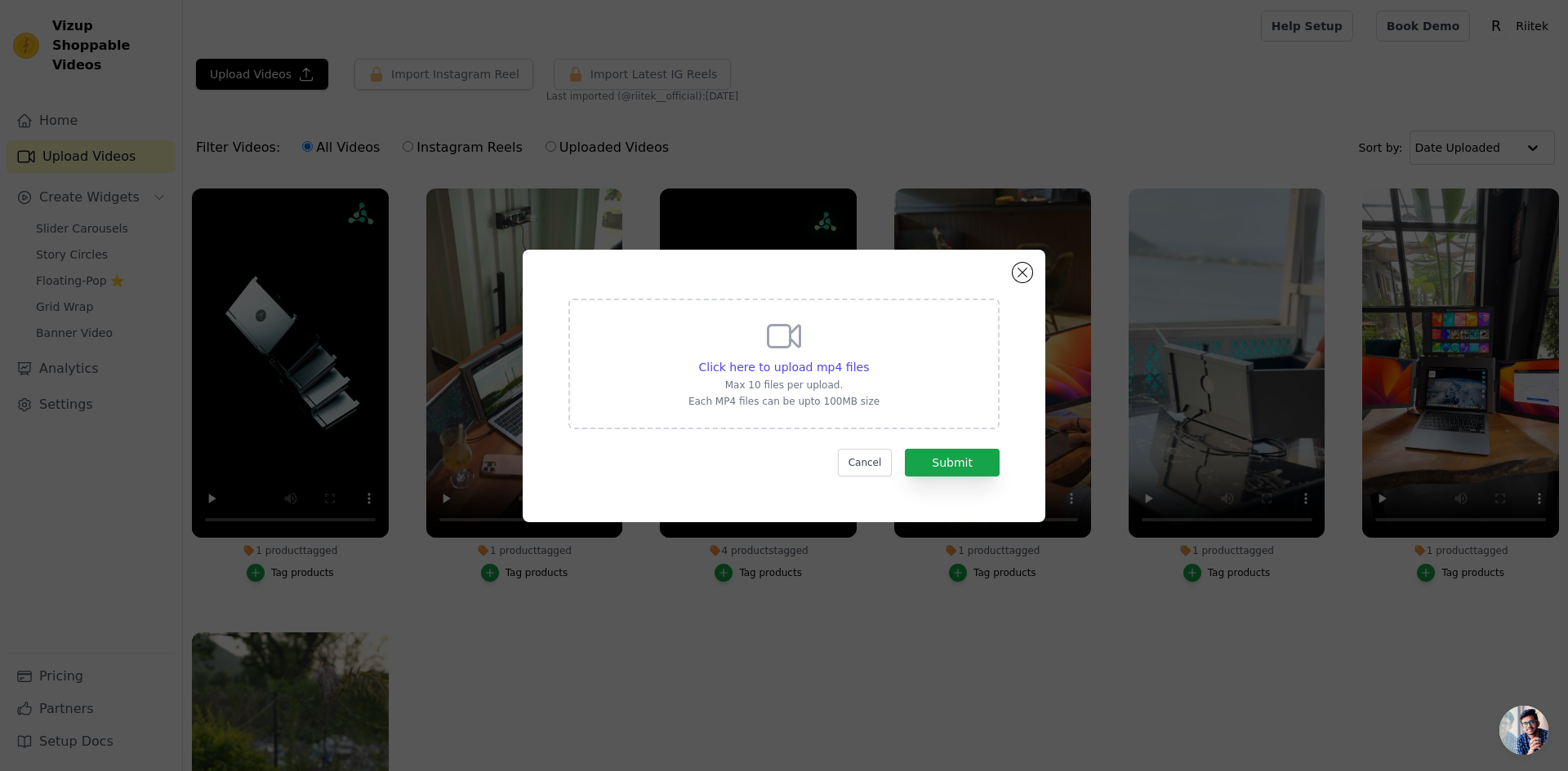
click at [788, 352] on icon at bounding box center [784, 336] width 39 height 39
click at [867, 358] on input "Click here to upload mp4 files Max 10 files per upload. Each MP4 files can be u…" at bounding box center [867, 358] width 1 height 1
type input "C:\fakepath\Riitek A6.mp4"
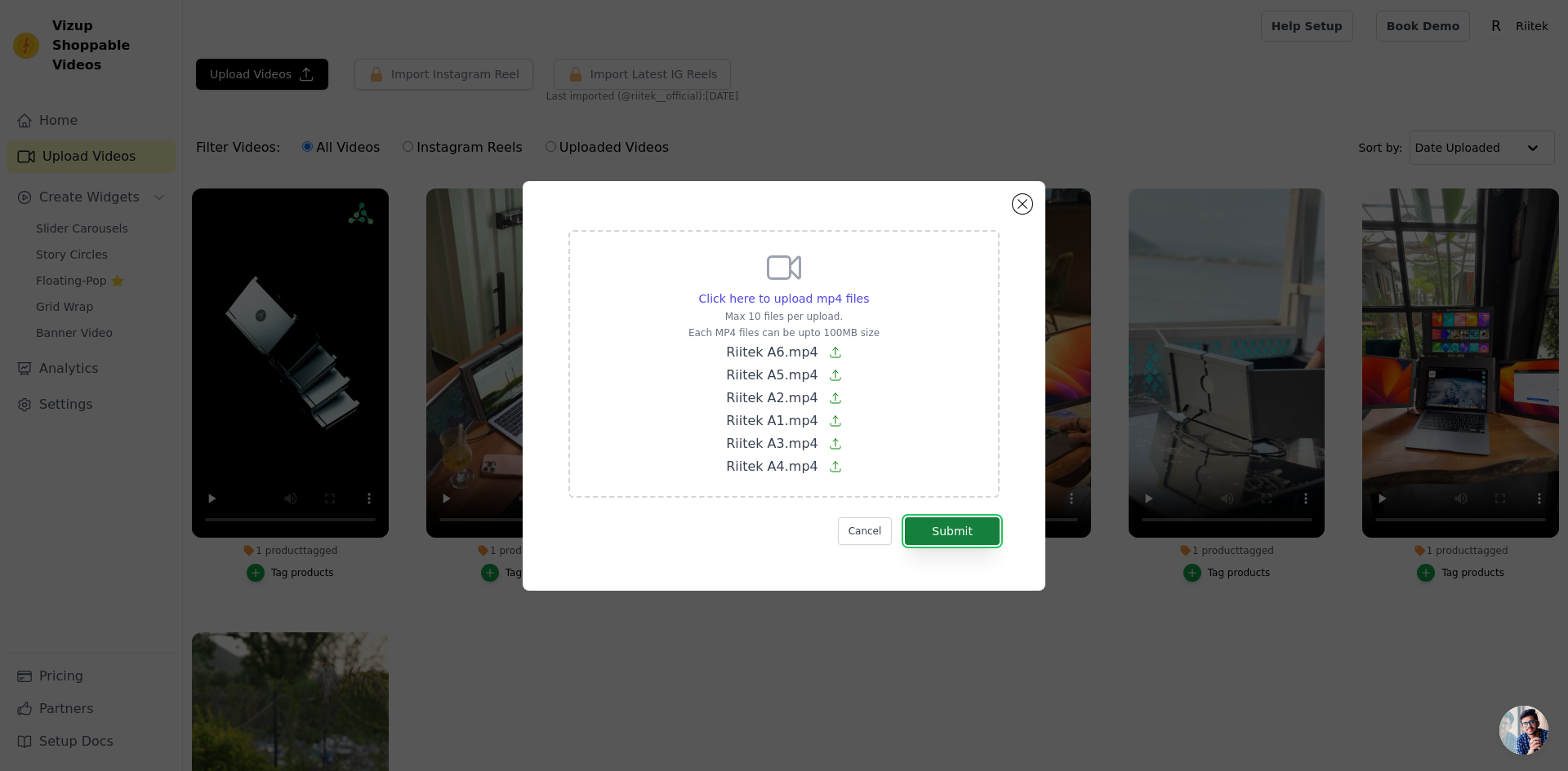
click at [948, 532] on button "Submit" at bounding box center [952, 532] width 95 height 27
click at [927, 529] on button "Submit" at bounding box center [952, 532] width 95 height 27
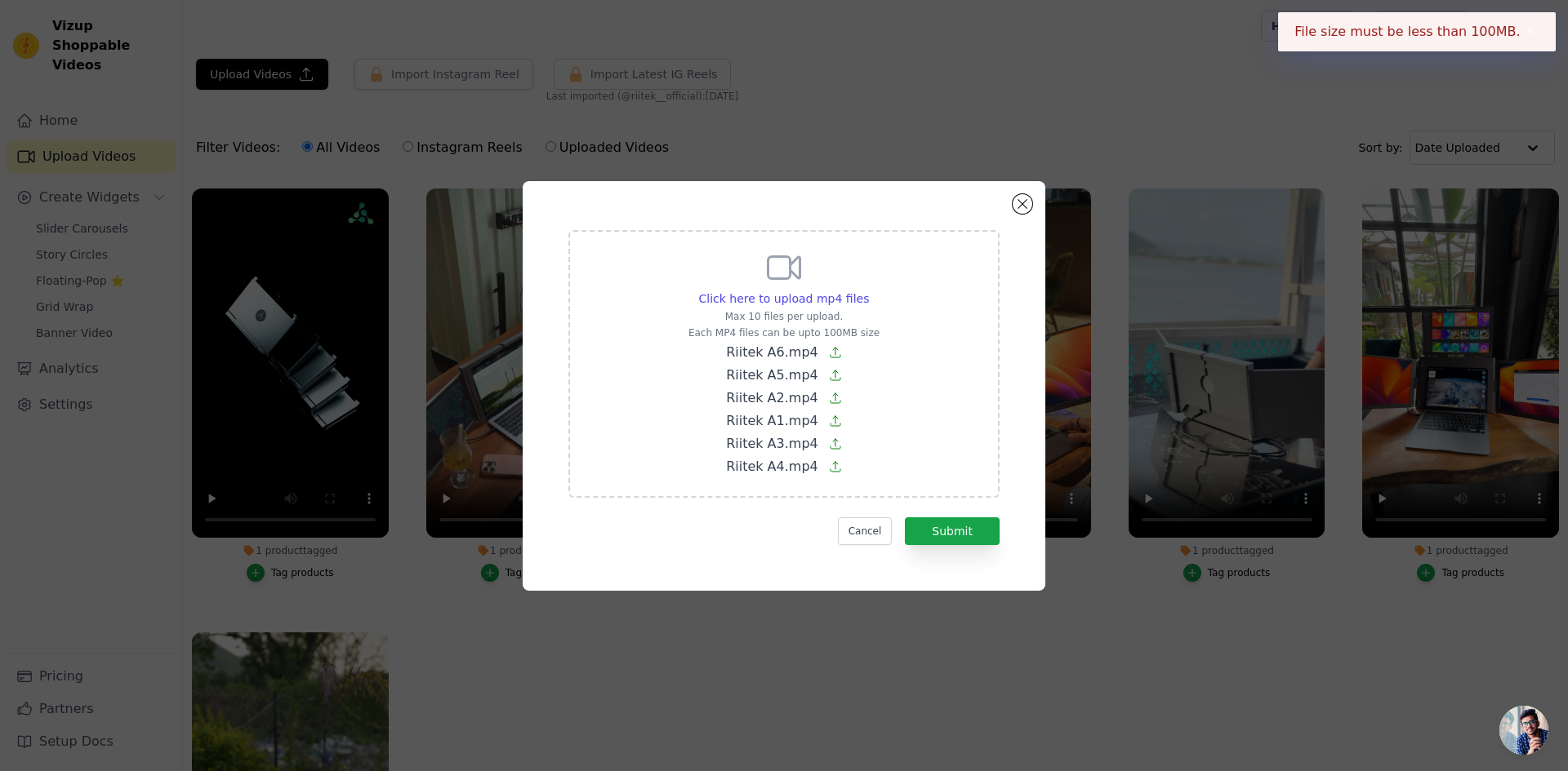
click at [1529, 32] on button "✖" at bounding box center [1529, 31] width 19 height 20
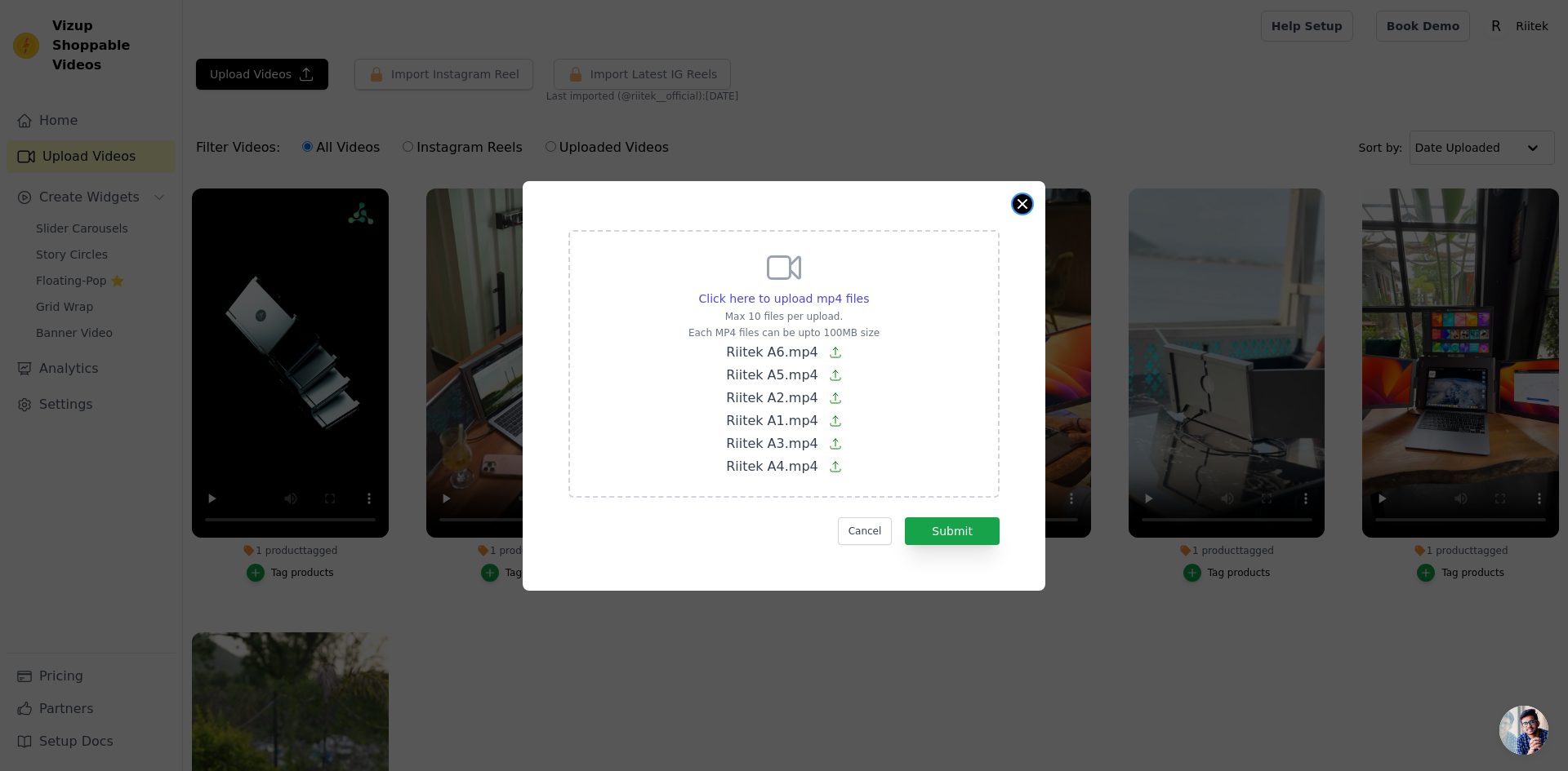
click at [1020, 200] on button "Close modal" at bounding box center [1022, 204] width 20 height 20
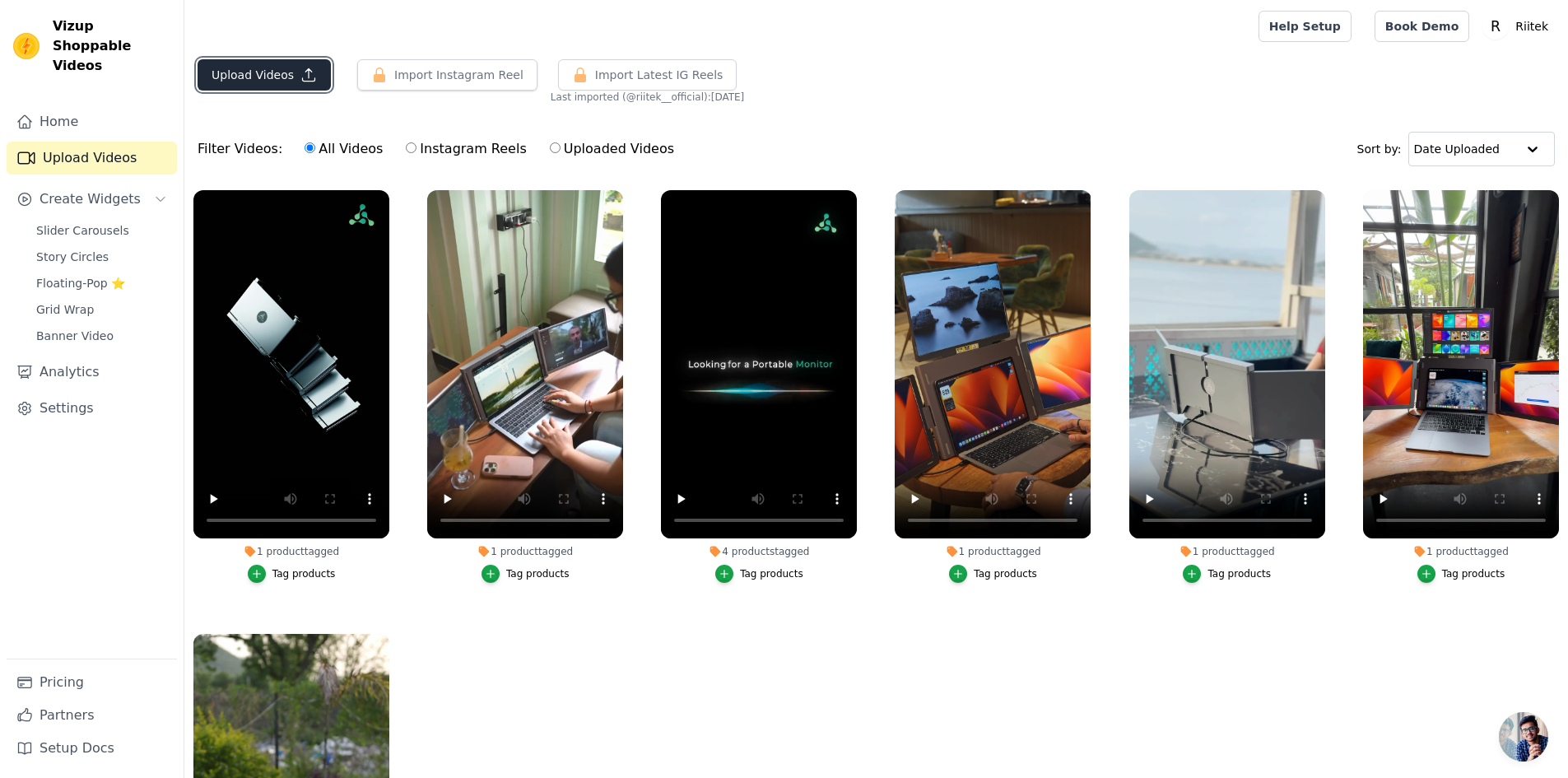
click at [285, 81] on button "Upload Videos" at bounding box center [264, 75] width 134 height 32
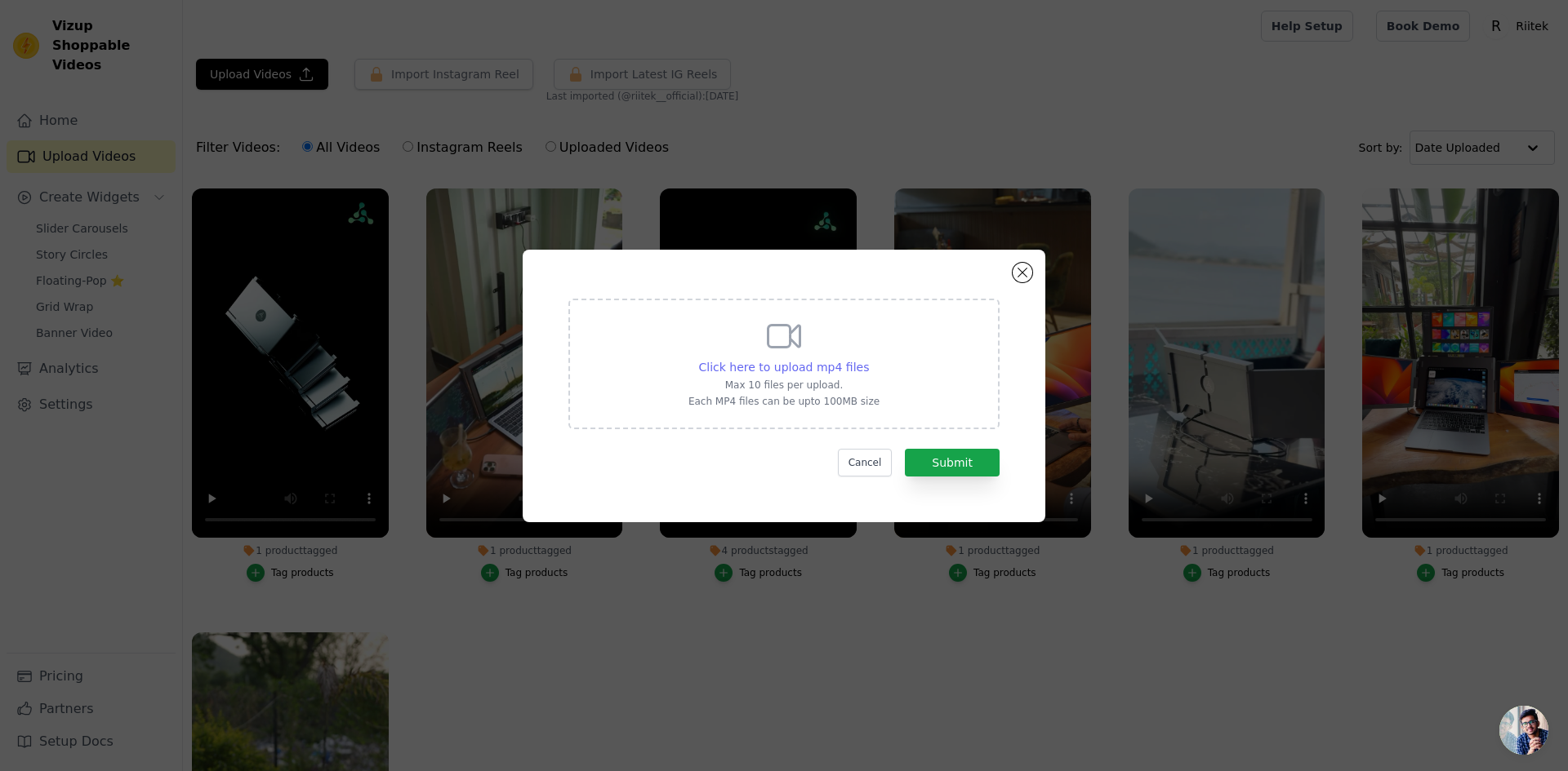
click at [797, 362] on span "Click here to upload mp4 files" at bounding box center [784, 367] width 171 height 13
click at [867, 359] on input "Click here to upload mp4 files Max 10 files per upload. Each MP4 files can be u…" at bounding box center [867, 358] width 1 height 1
type input "C:\fakepath\Riitek A3.mp4"
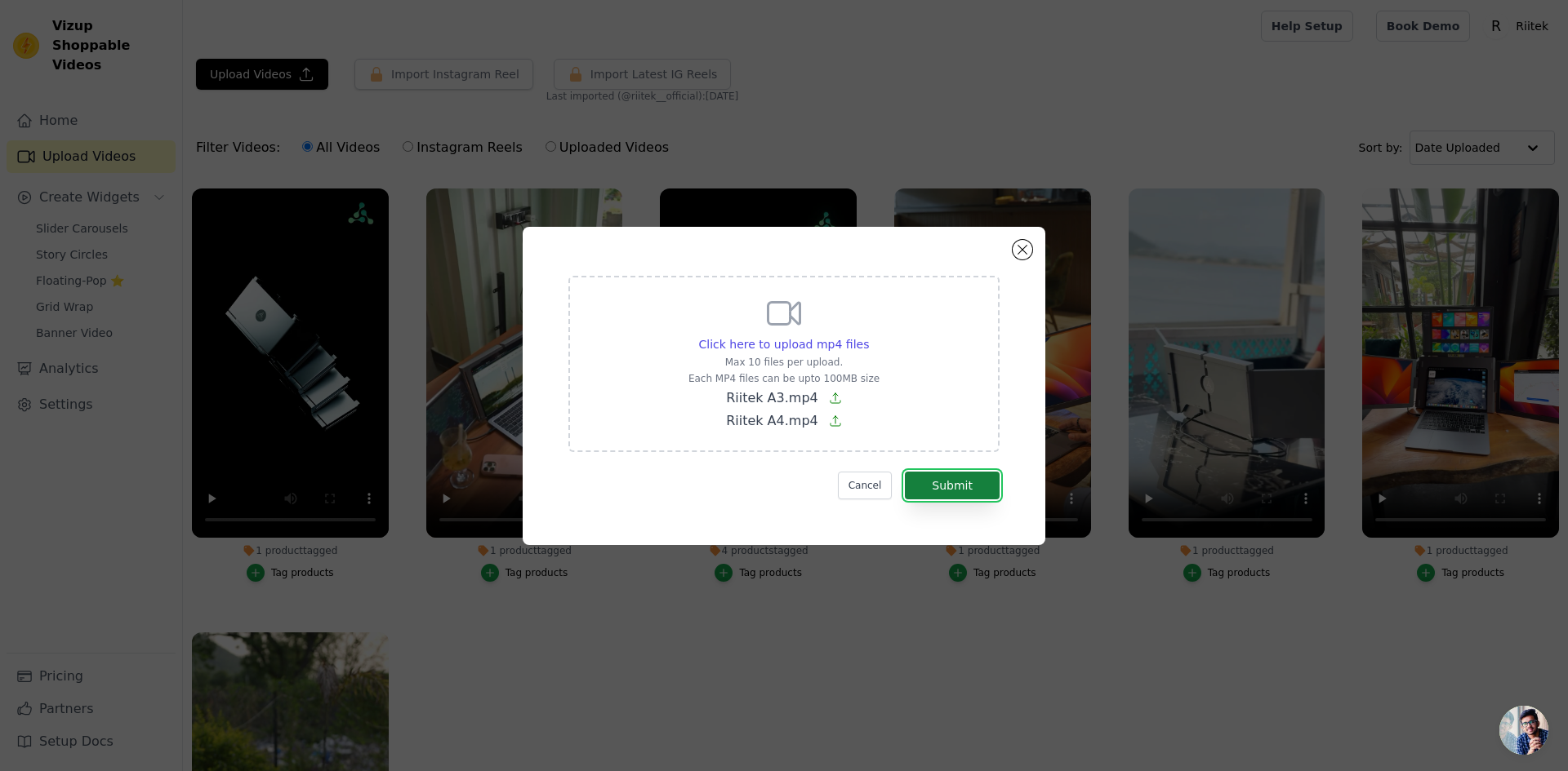
click at [973, 489] on button "Submit" at bounding box center [952, 486] width 95 height 27
